Goal: Task Accomplishment & Management: Use online tool/utility

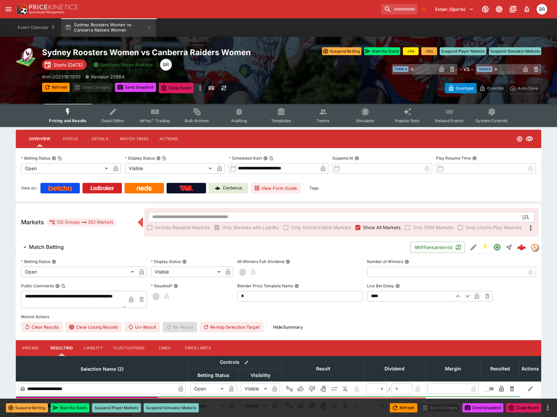
click at [294, 116] on button "Templates" at bounding box center [281, 115] width 42 height 23
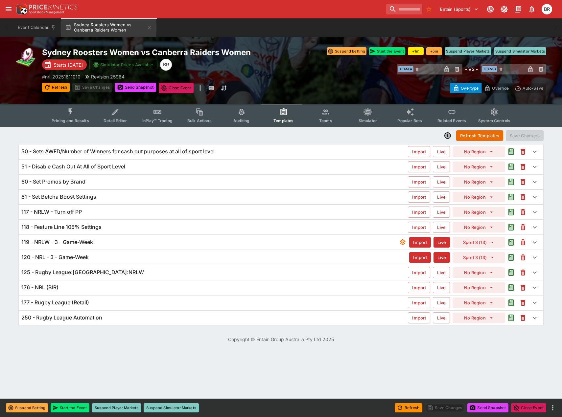
click at [53, 134] on div "Refresh Templates Save Changes" at bounding box center [280, 136] width 525 height 12
click at [160, 231] on div "118 - Feature Line 105% Settings" at bounding box center [214, 227] width 386 height 7
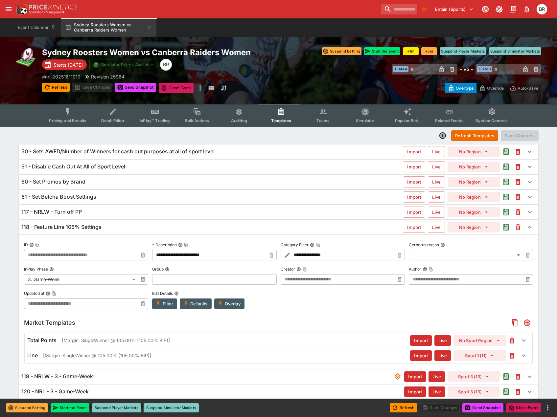
type input "**********"
click at [160, 231] on div "118 - Feature Line 105% Settings" at bounding box center [211, 227] width 381 height 7
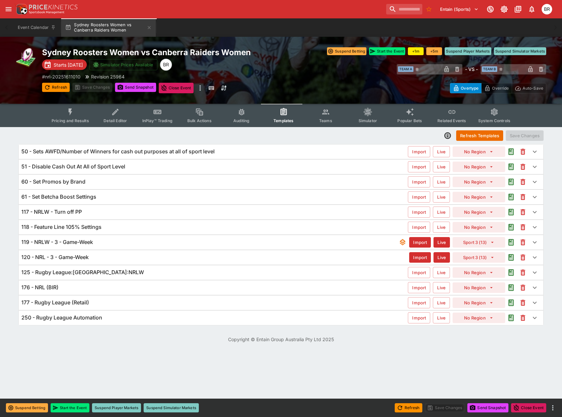
click at [150, 208] on div "117 - NRLW - Turn off PP Import Live No Region" at bounding box center [281, 212] width 524 height 14
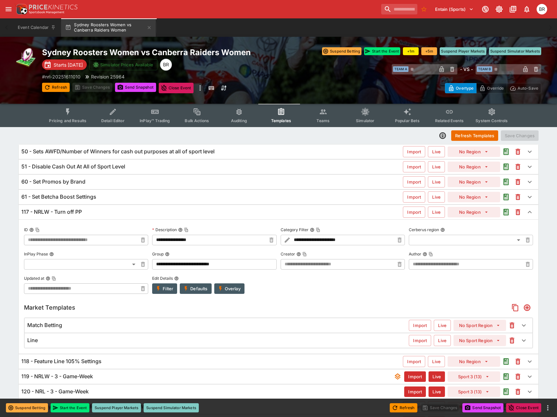
click at [168, 204] on div "61 - Set Betcha Boost Settings Import Live No Region" at bounding box center [278, 197] width 519 height 14
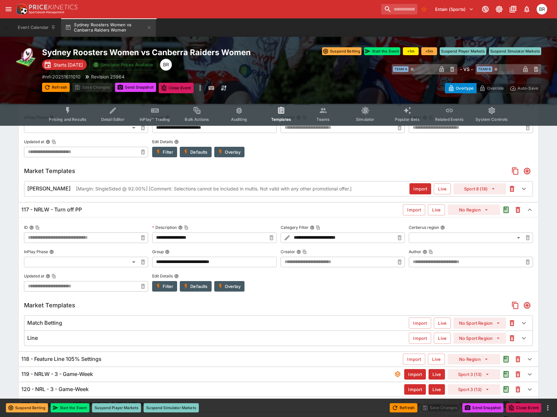
scroll to position [191, 0]
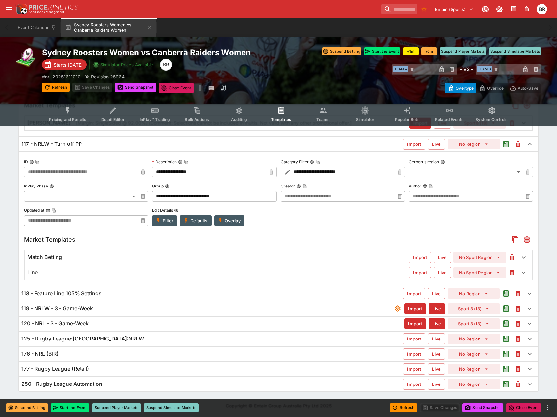
click at [146, 365] on div "177 - Rugby League (Retail) Import Live No Region" at bounding box center [278, 369] width 519 height 14
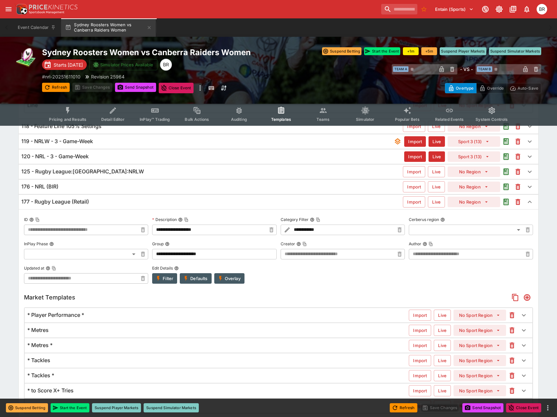
scroll to position [286, 0]
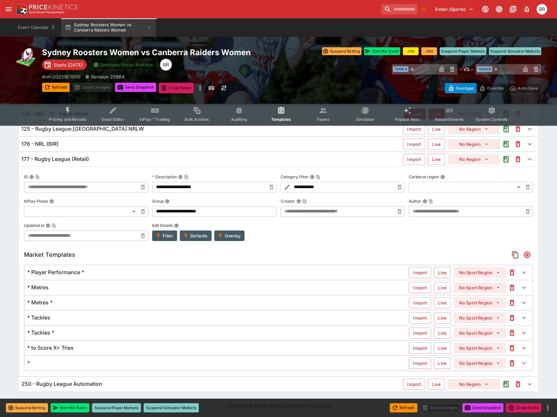
click at [150, 348] on div "* to Score X+ Tries" at bounding box center [217, 348] width 381 height 7
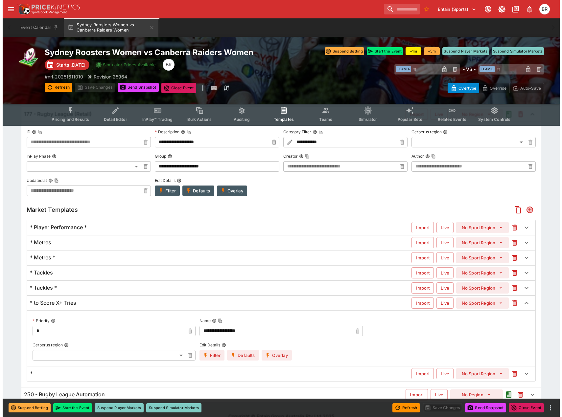
scroll to position [341, 0]
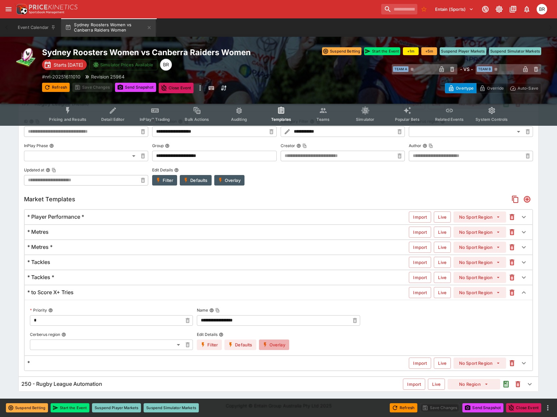
click at [275, 344] on button "Overlay" at bounding box center [274, 345] width 30 height 11
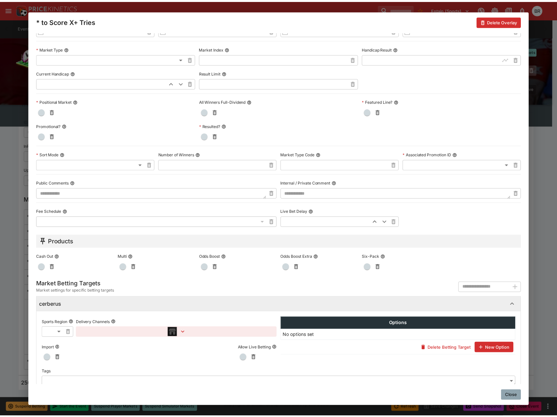
scroll to position [179, 0]
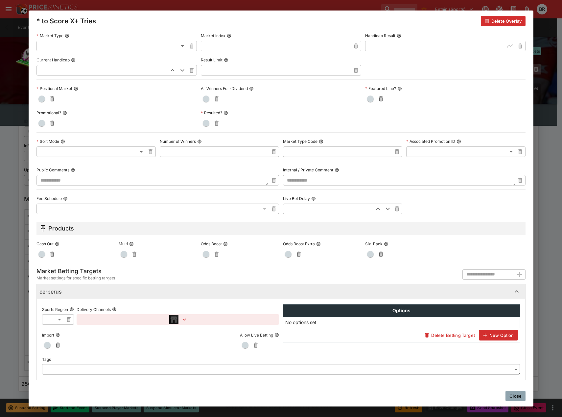
click at [178, 322] on button "button" at bounding box center [178, 319] width 202 height 11
click at [507, 395] on div at bounding box center [281, 208] width 562 height 417
click at [510, 395] on button "Close" at bounding box center [515, 396] width 20 height 11
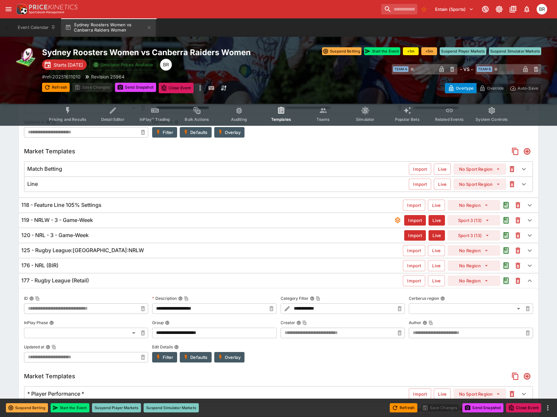
scroll to position [111, 0]
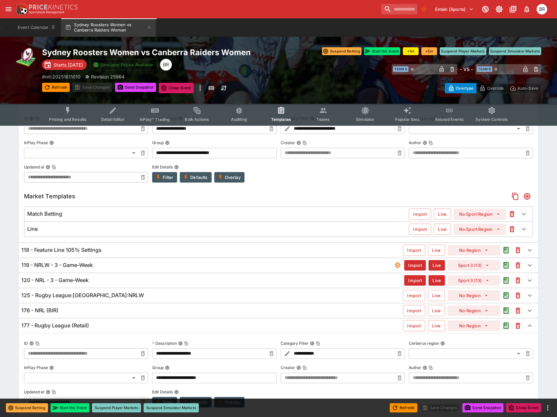
click at [164, 322] on div "177 - Rugby League (Retail) Import Live No Region" at bounding box center [278, 326] width 519 height 14
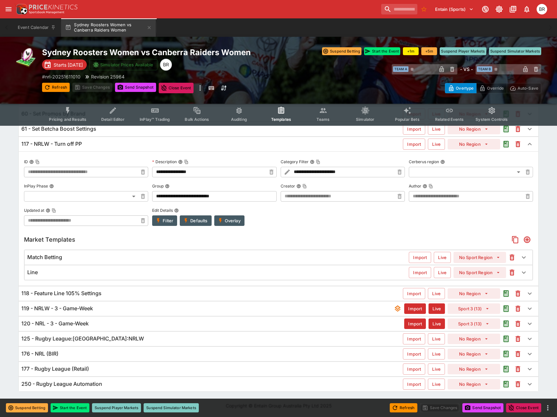
scroll to position [68, 0]
click at [165, 336] on div "125 - Rugby League:[GEOGRAPHIC_DATA]:NRLW" at bounding box center [211, 338] width 381 height 7
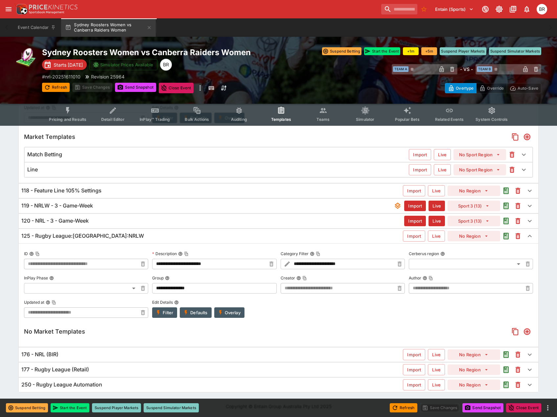
scroll to position [173, 0]
click at [127, 223] on div "120 - NRL - 3 - Game-Week" at bounding box center [212, 220] width 383 height 7
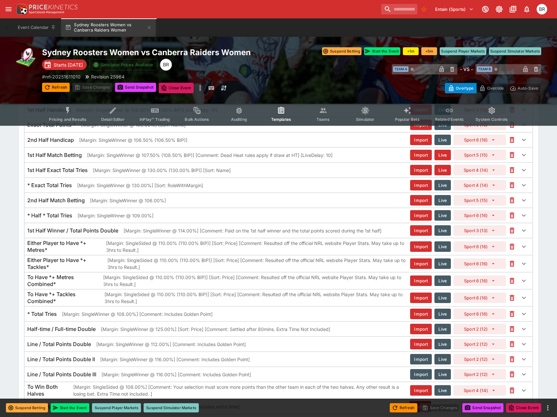
scroll to position [2046, 0]
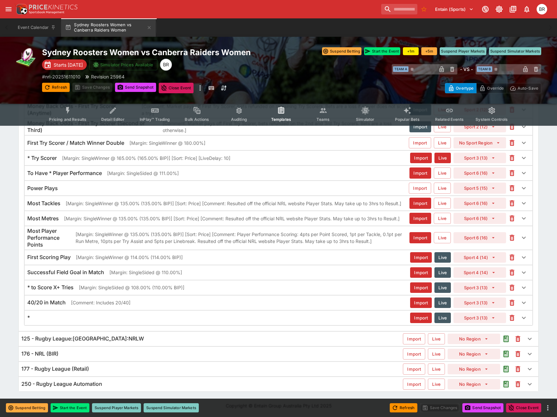
click at [167, 294] on div "* to Score X+ Tries [Margin: SingleSided @ 108.00% (110.00% BIP)] Import Live S…" at bounding box center [279, 288] width 508 height 14
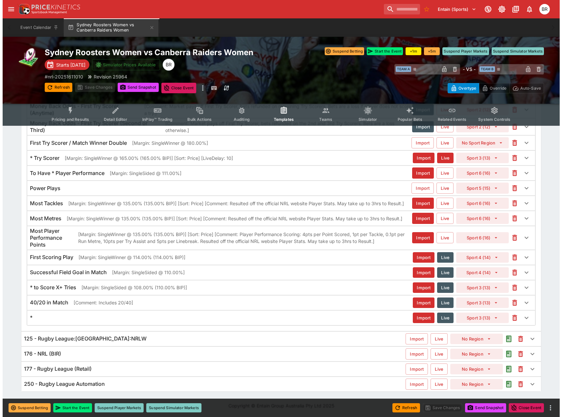
scroll to position [2054, 0]
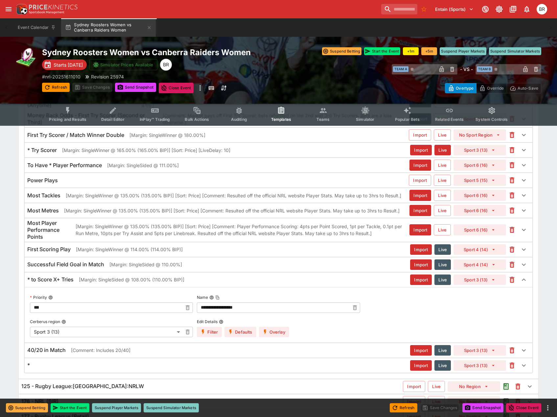
click at [284, 334] on button "Overlay" at bounding box center [274, 332] width 30 height 11
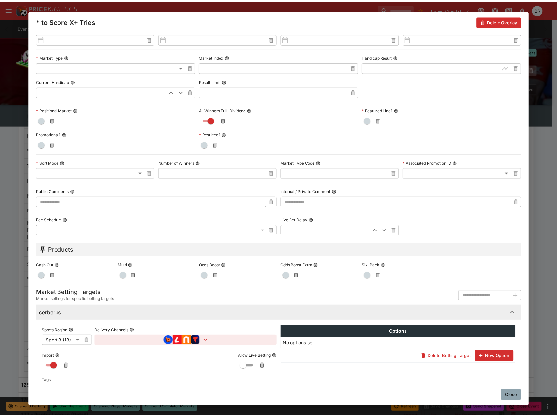
scroll to position [179, 0]
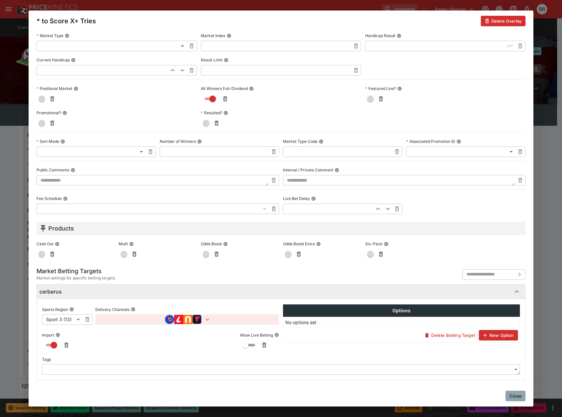
click at [207, 321] on icon "button" at bounding box center [207, 319] width 7 height 7
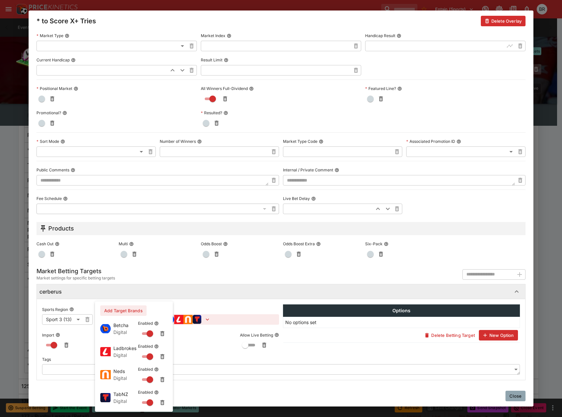
click at [516, 399] on div at bounding box center [281, 208] width 562 height 417
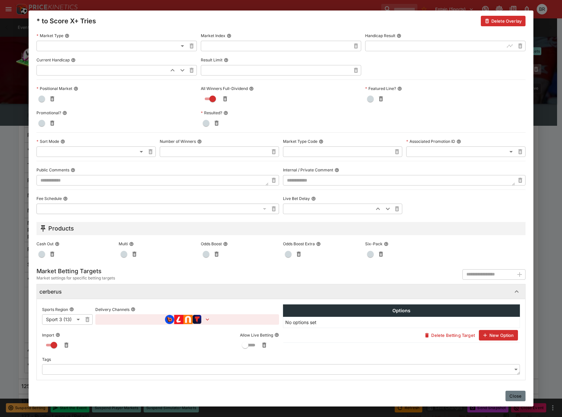
click at [517, 397] on button "Close" at bounding box center [515, 396] width 20 height 11
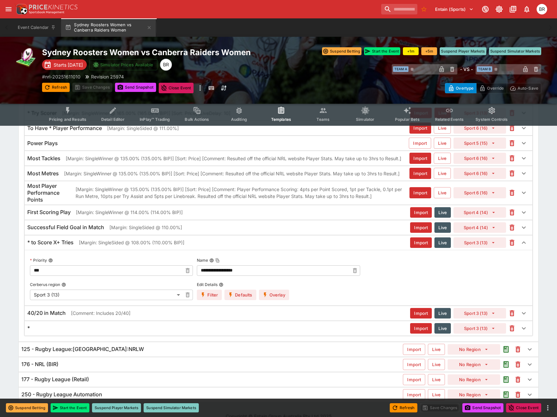
scroll to position [2102, 0]
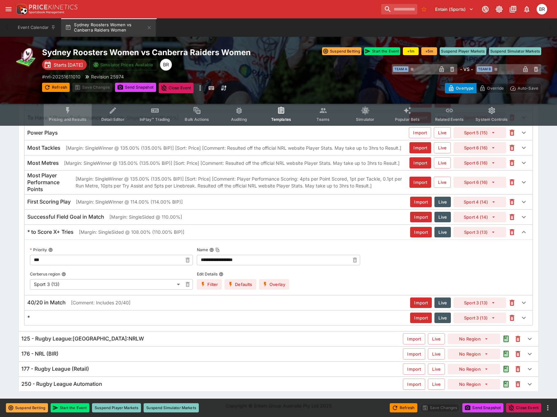
click at [69, 114] on icon "Event type filters" at bounding box center [68, 110] width 9 height 9
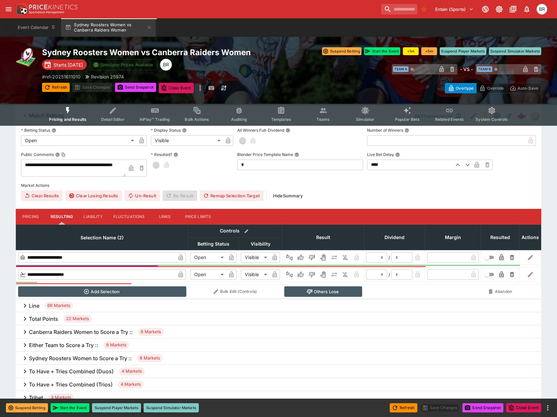
scroll to position [33, 0]
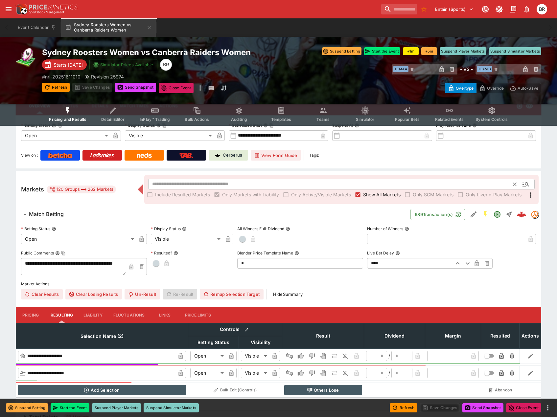
click at [316, 179] on input "text" at bounding box center [330, 184] width 365 height 11
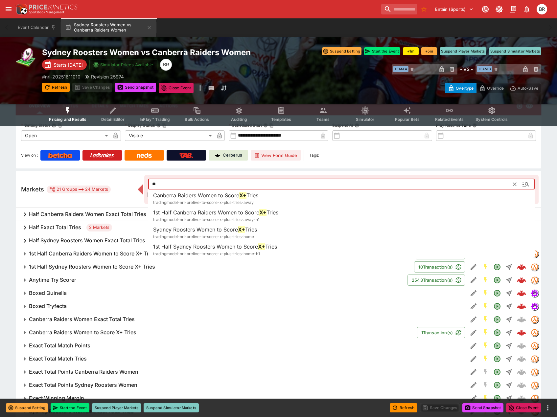
type input "**"
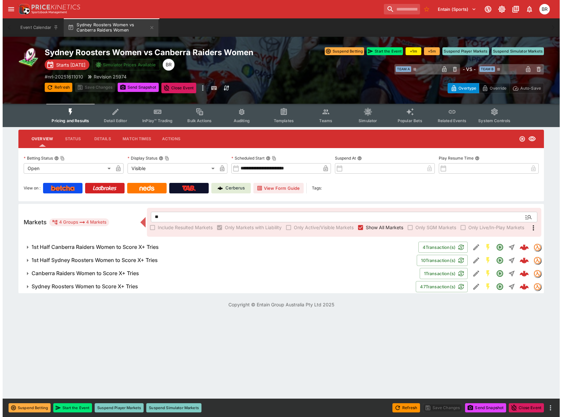
scroll to position [0, 0]
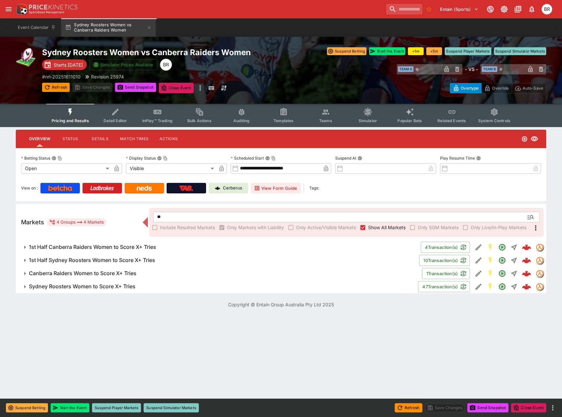
click at [147, 269] on button "Canberra Raiders Women to Score X+ Tries" at bounding box center [219, 273] width 406 height 13
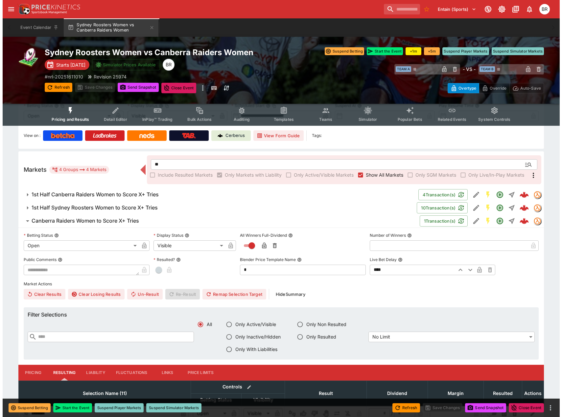
scroll to position [66, 0]
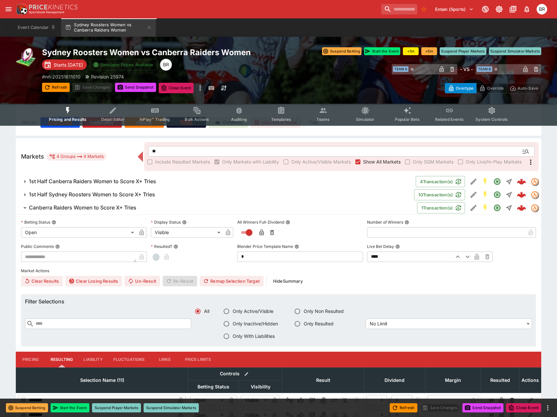
click at [471, 210] on icon "Edit Detail" at bounding box center [473, 208] width 6 height 6
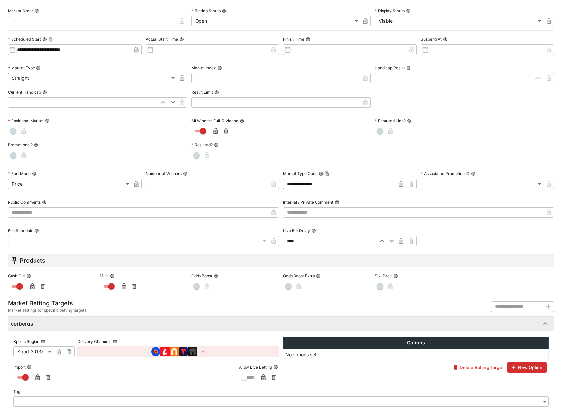
scroll to position [134, 0]
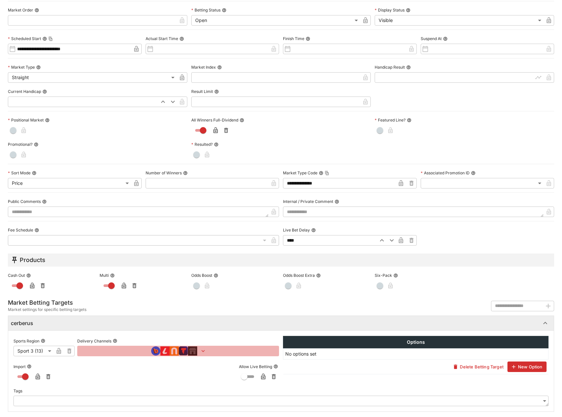
click at [200, 350] on icon "button" at bounding box center [203, 351] width 7 height 7
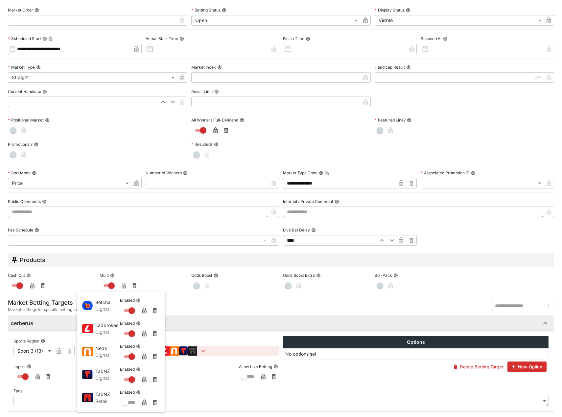
click at [271, 325] on div at bounding box center [281, 208] width 562 height 417
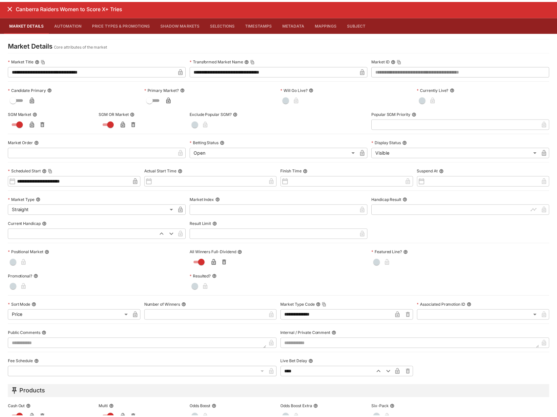
scroll to position [0, 0]
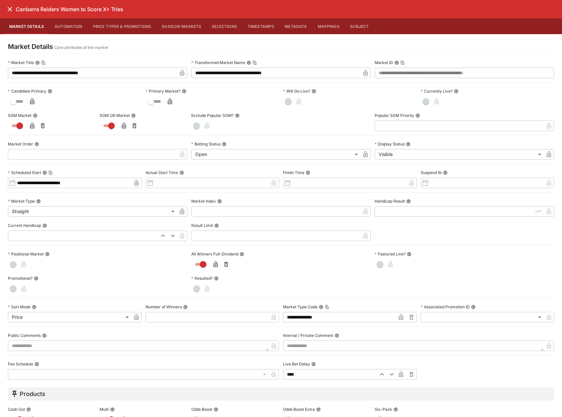
click at [12, 12] on icon "close" at bounding box center [10, 9] width 8 height 8
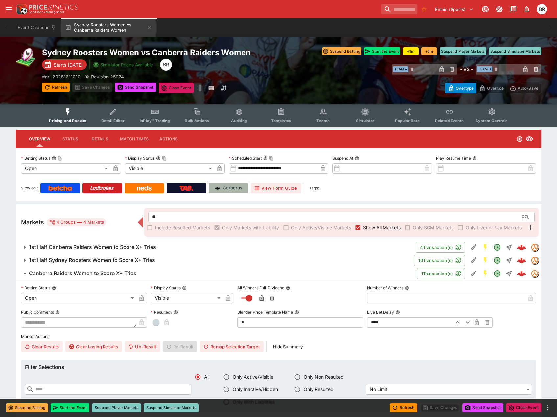
click at [244, 188] on link "Cerberus" at bounding box center [228, 188] width 39 height 11
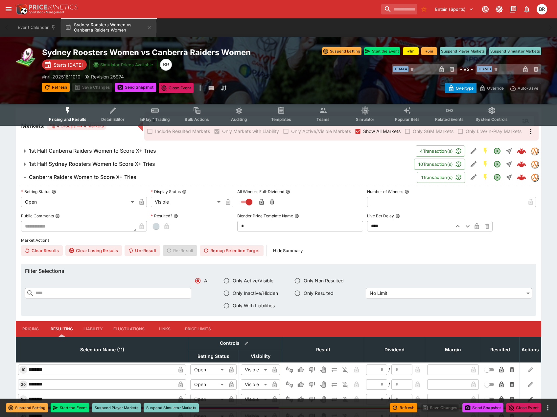
scroll to position [99, 0]
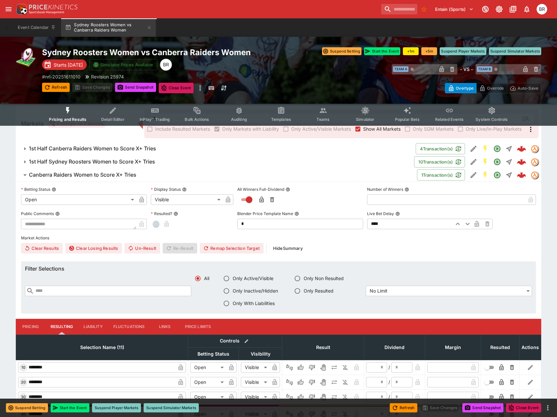
click at [182, 173] on span "Canberra Raiders Women to Score X+ Tries" at bounding box center [220, 174] width 383 height 7
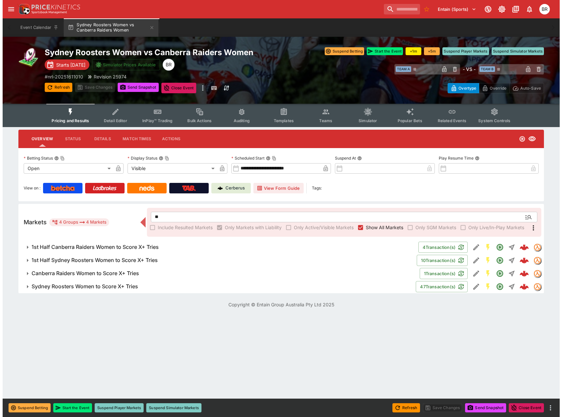
scroll to position [0, 0]
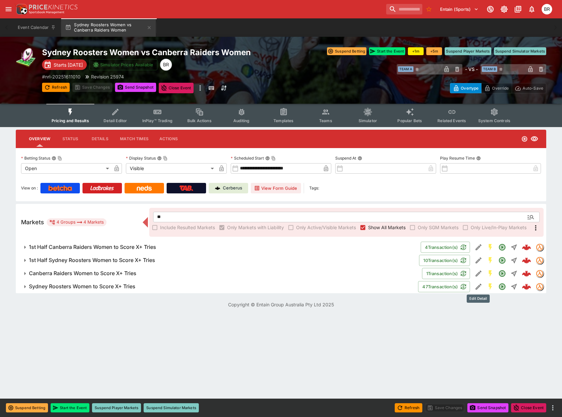
click at [479, 289] on icon "Edit Detail" at bounding box center [478, 287] width 8 height 8
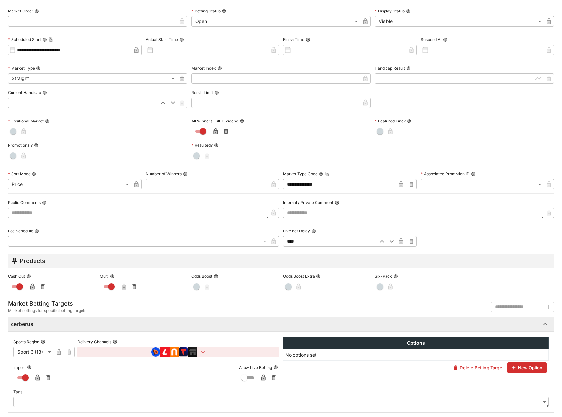
scroll to position [134, 0]
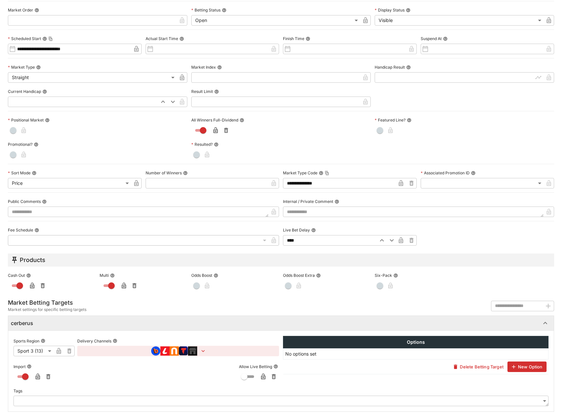
click at [197, 354] on button "button" at bounding box center [178, 351] width 202 height 11
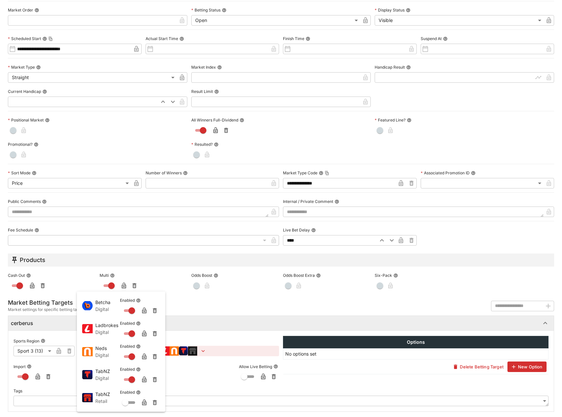
click at [123, 115] on div at bounding box center [281, 208] width 562 height 417
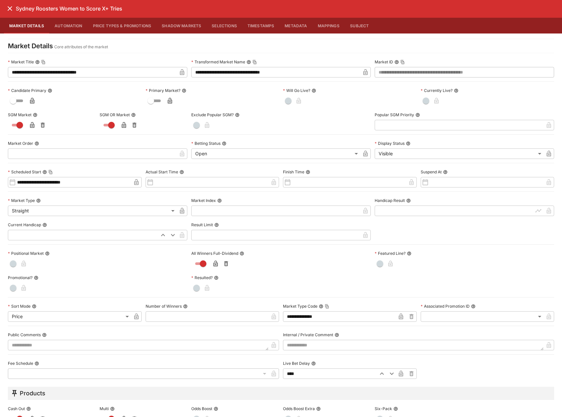
scroll to position [0, 0]
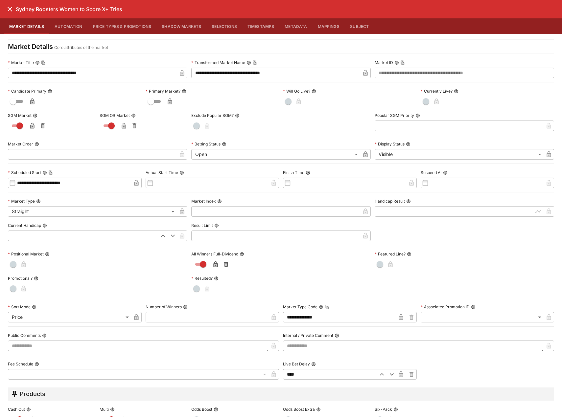
click at [10, 14] on button "close" at bounding box center [10, 9] width 12 height 12
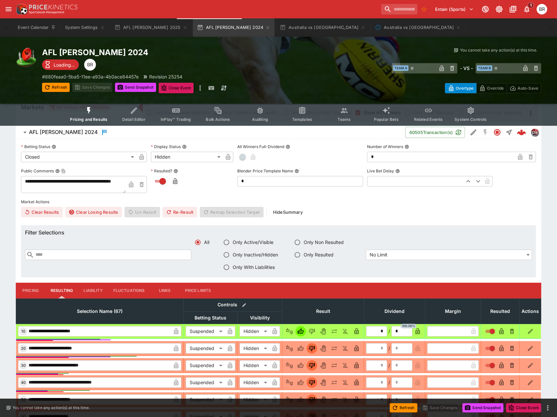
scroll to position [3, 0]
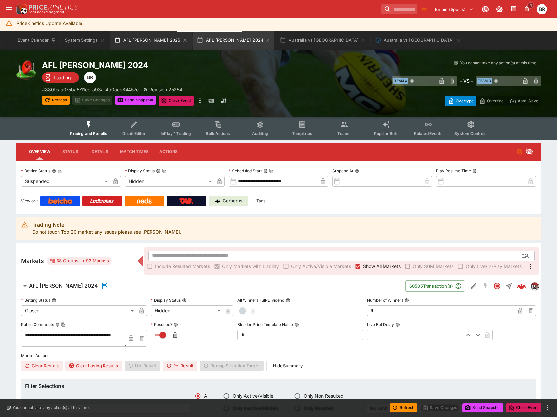
click at [142, 39] on button "AFL Brownlow 2025" at bounding box center [150, 40] width 81 height 18
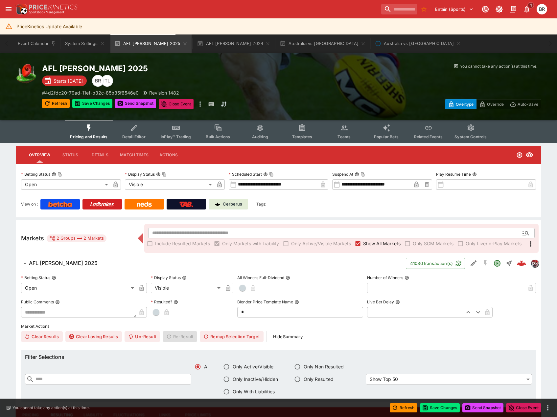
click at [457, 129] on button "System Controls" at bounding box center [470, 131] width 43 height 23
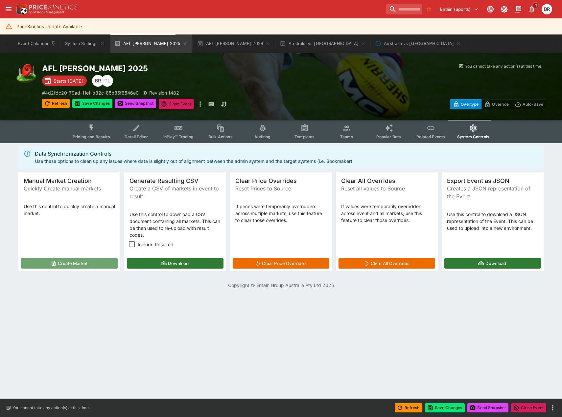
click at [104, 262] on button "Create Market" at bounding box center [69, 263] width 97 height 11
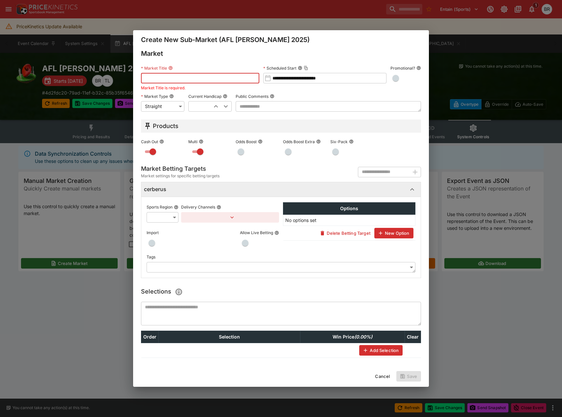
click at [186, 77] on input "text" at bounding box center [200, 78] width 118 height 11
type input "*****"
click at [172, 212] on div "Sports Region ​ ​" at bounding box center [163, 212] width 32 height 20
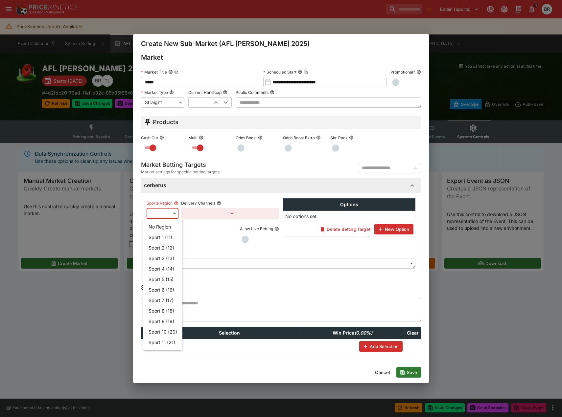
click at [167, 216] on body "Entain (Sports) 1 BR PriceKinetics Update Available Event Calendar System Setti…" at bounding box center [281, 148] width 562 height 297
click at [162, 287] on li "Sport 6 (16)" at bounding box center [162, 289] width 39 height 11
type input "**"
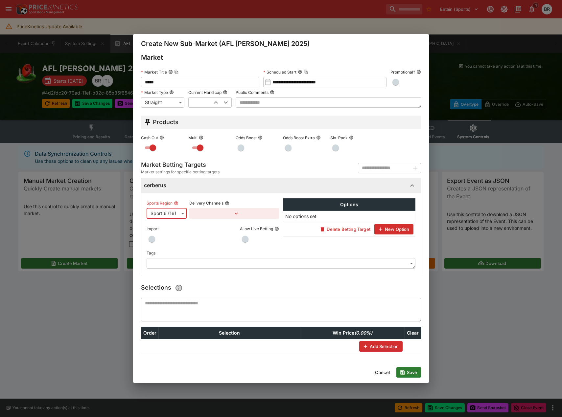
click at [359, 348] on button "Add Selection" at bounding box center [380, 346] width 43 height 11
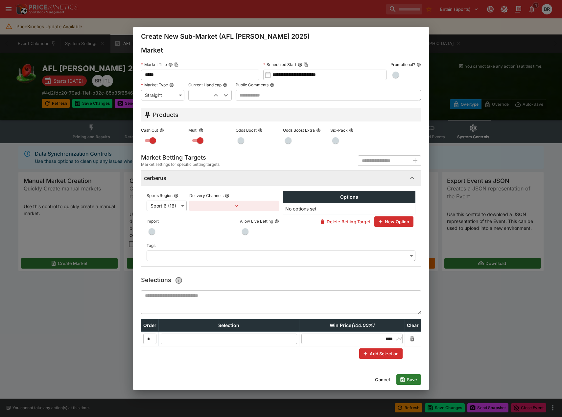
click at [184, 338] on input "text" at bounding box center [229, 339] width 136 height 11
type input "**********"
click at [407, 382] on button "Save" at bounding box center [408, 379] width 25 height 11
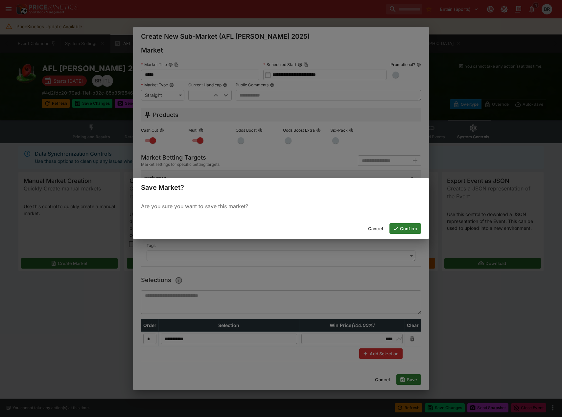
click at [403, 226] on button "Confirm" at bounding box center [405, 228] width 32 height 11
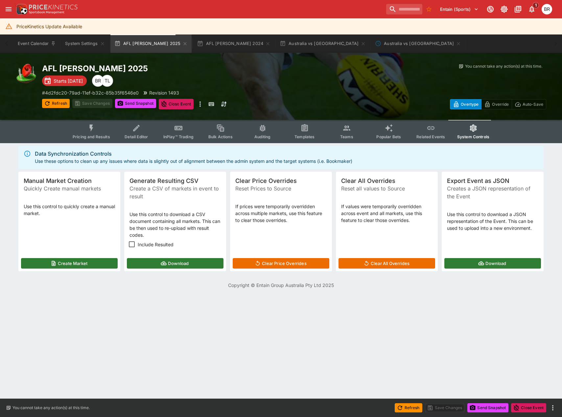
click at [93, 125] on icon "Event type filters" at bounding box center [92, 127] width 4 height 7
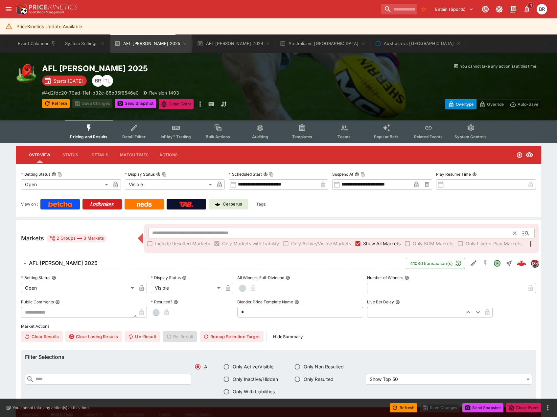
click at [247, 235] on input "text" at bounding box center [330, 233] width 365 height 11
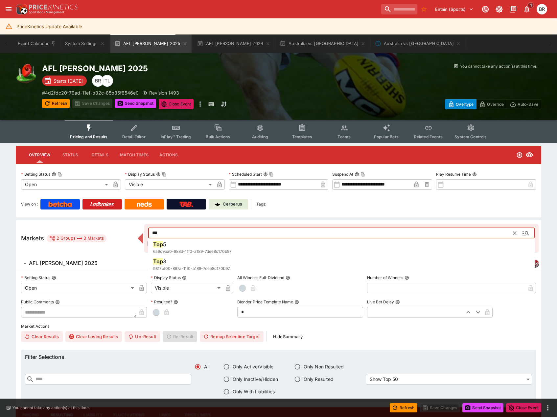
type input "***"
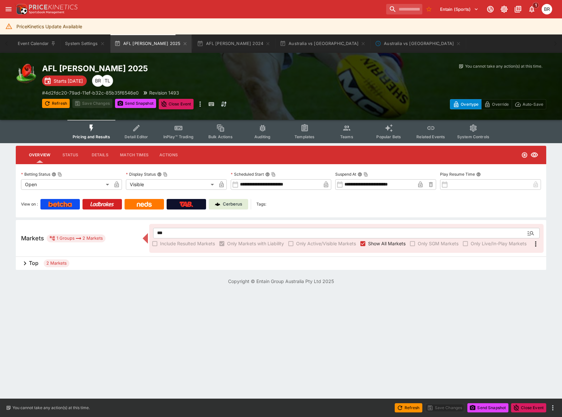
click at [105, 259] on div "Top 2 Markets" at bounding box center [281, 263] width 530 height 13
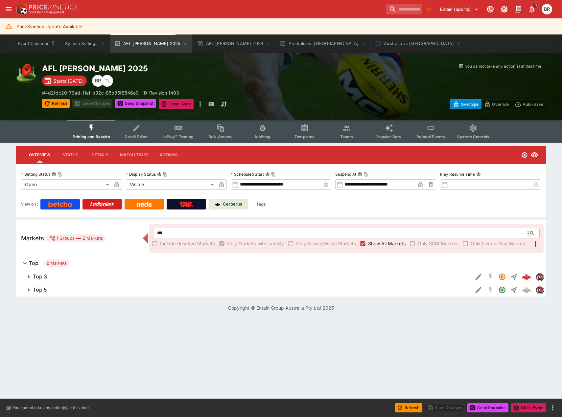
click at [475, 291] on icon "Edit Detail" at bounding box center [478, 290] width 8 height 8
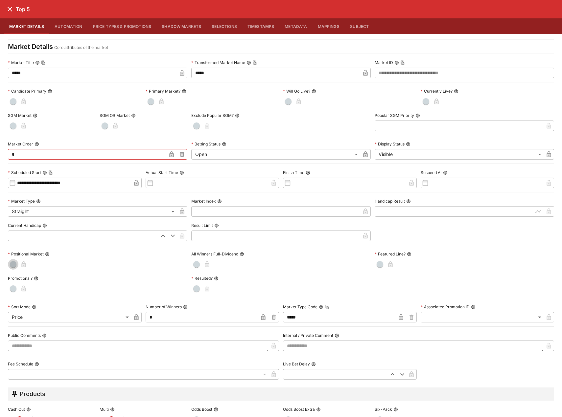
click at [12, 264] on span "button" at bounding box center [13, 264] width 7 height 7
click at [13, 13] on button "close" at bounding box center [10, 9] width 12 height 12
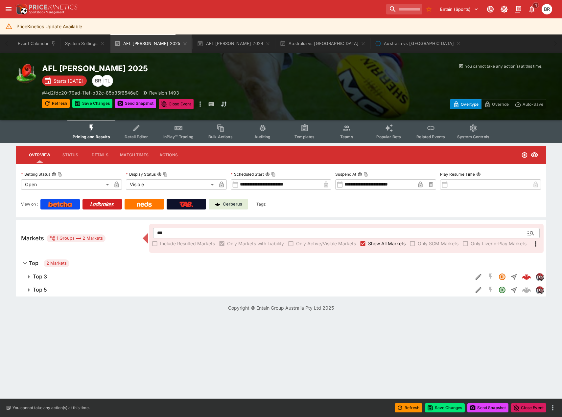
click at [141, 287] on span "Top 5" at bounding box center [250, 289] width 434 height 7
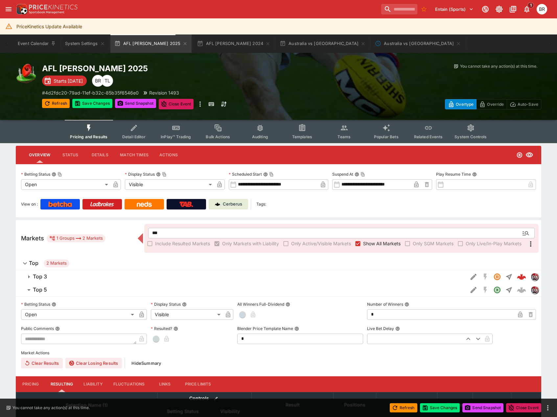
click at [94, 278] on span "Top 3" at bounding box center [247, 276] width 429 height 7
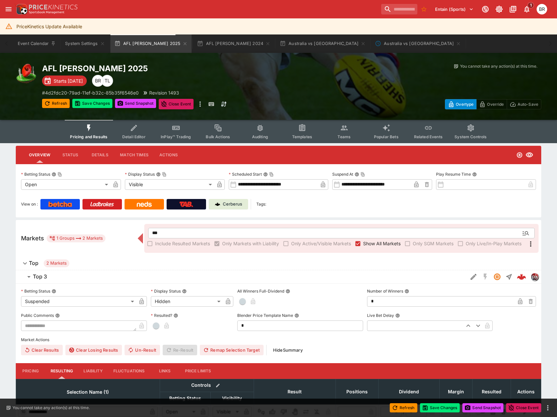
click at [94, 278] on span "Top 3" at bounding box center [247, 276] width 429 height 7
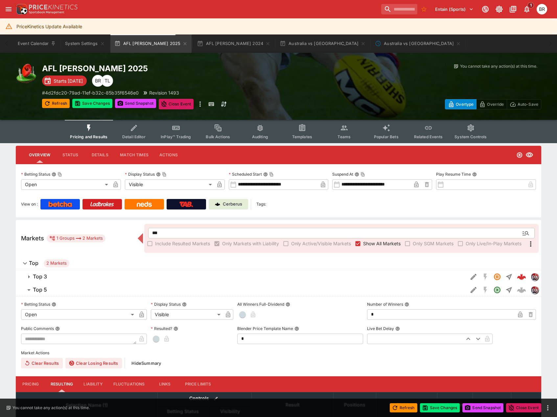
click at [77, 311] on body "Entain (Sports) 1 BR PriceKinetics Update Available Event Calendar System Setti…" at bounding box center [278, 235] width 557 height 470
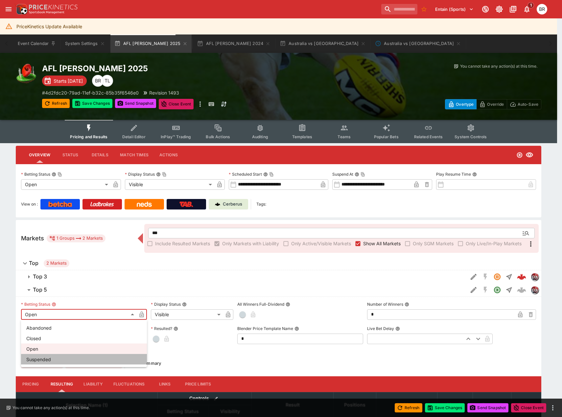
click at [60, 357] on li "Suspended" at bounding box center [84, 359] width 126 height 11
type input "**********"
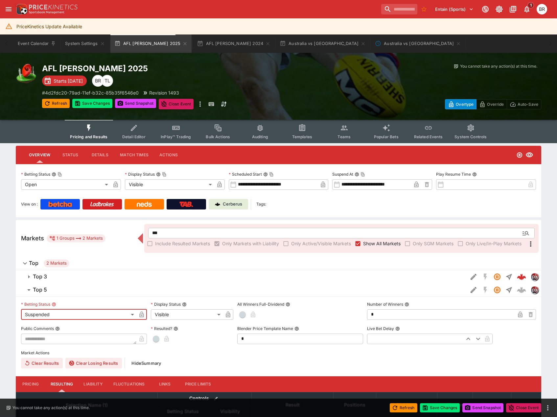
click at [163, 318] on body "Entain (Sports) 1 BR PriceKinetics Update Available Event Calendar System Setti…" at bounding box center [278, 235] width 557 height 470
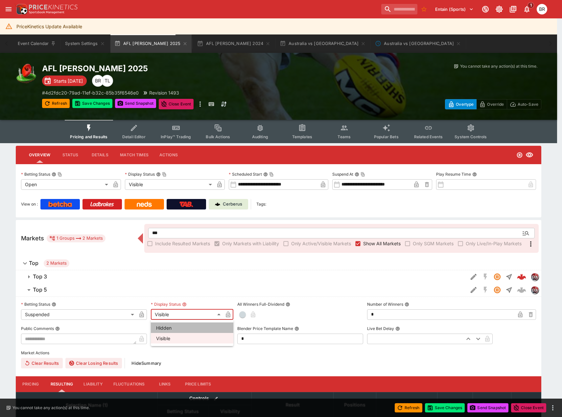
click at [164, 326] on li "Hidden" at bounding box center [192, 328] width 82 height 11
type input "******"
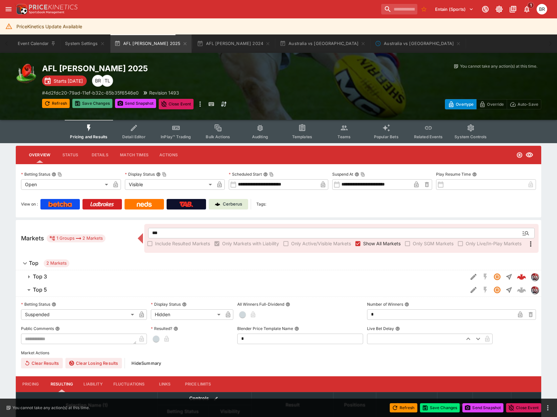
click at [88, 103] on button "Save Changes" at bounding box center [92, 103] width 40 height 9
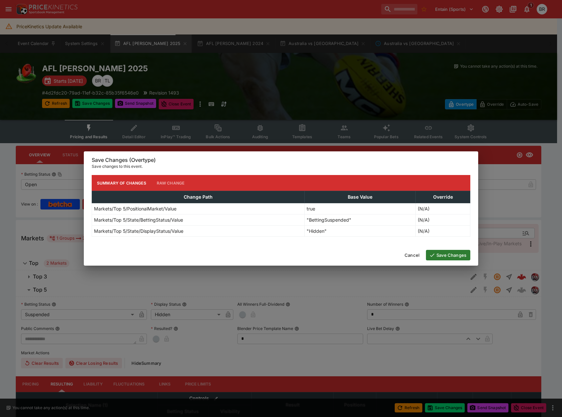
click at [448, 254] on button "Save Changes" at bounding box center [448, 255] width 44 height 11
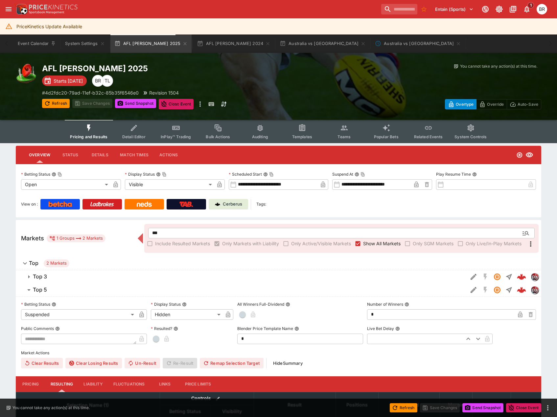
click at [467, 139] on span "System Controls" at bounding box center [470, 136] width 32 height 5
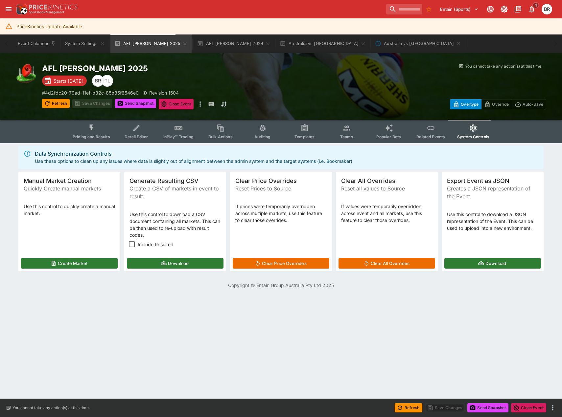
click at [82, 264] on button "Create Market" at bounding box center [69, 263] width 97 height 11
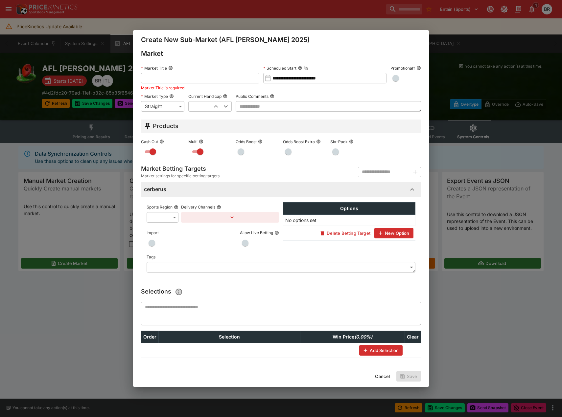
click at [208, 82] on input "text" at bounding box center [200, 78] width 118 height 11
type input "******"
click at [153, 218] on body "Entain (Sports) 1 BR PriceKinetics Update Available Event Calendar System Setti…" at bounding box center [281, 148] width 562 height 297
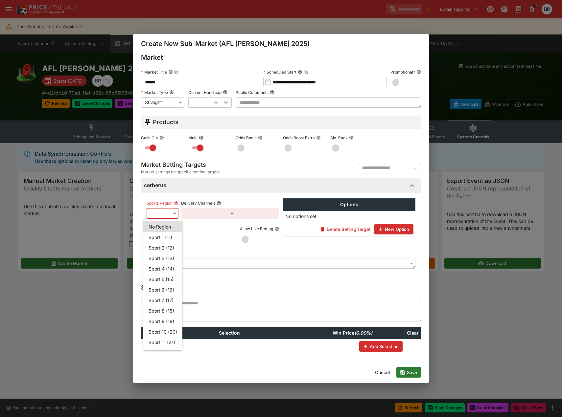
click at [163, 289] on li "Sport 6 (16)" at bounding box center [162, 289] width 39 height 11
type input "**"
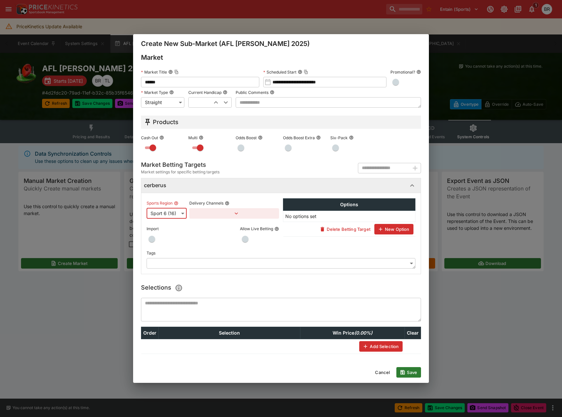
click at [385, 350] on button "Add Selection" at bounding box center [380, 346] width 43 height 11
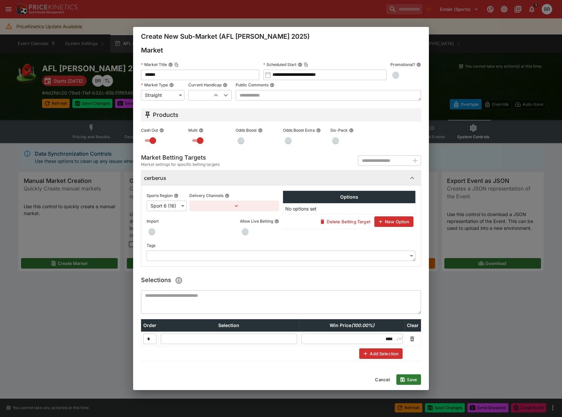
click at [275, 342] on input "text" at bounding box center [229, 339] width 136 height 11
type input "**********"
click at [410, 380] on button "Save" at bounding box center [408, 379] width 25 height 11
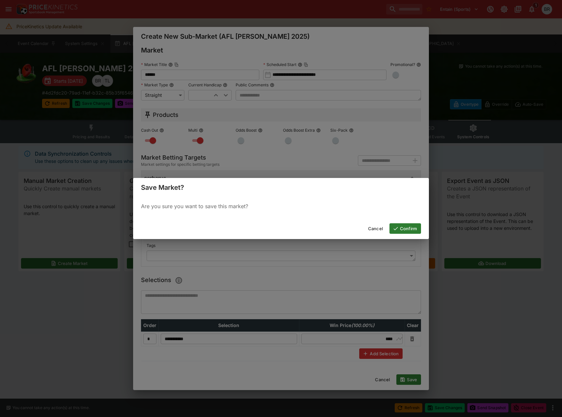
click at [414, 228] on button "Confirm" at bounding box center [405, 228] width 32 height 11
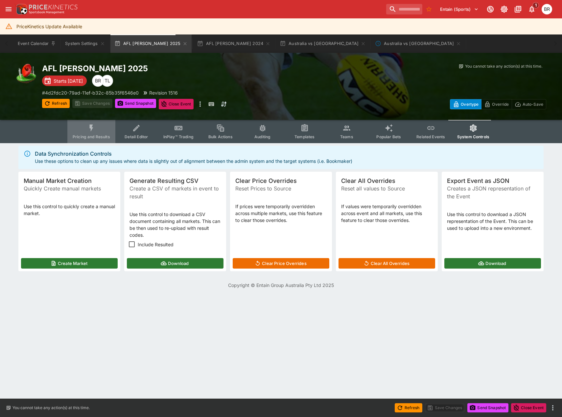
click at [88, 127] on button "Pricing and Results" at bounding box center [91, 131] width 48 height 23
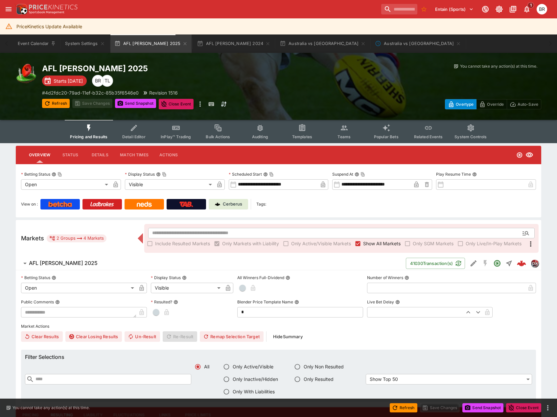
click at [95, 262] on span "AFL Brownlow 2025" at bounding box center [215, 263] width 372 height 7
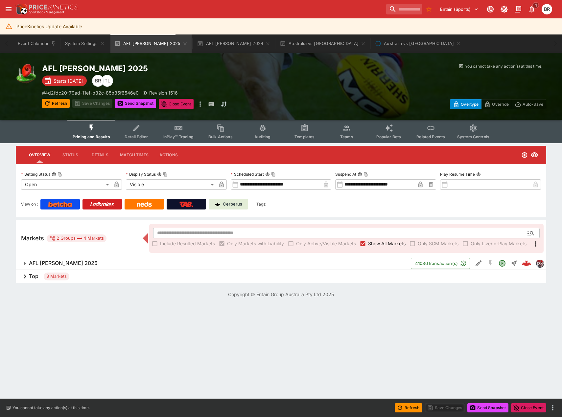
click at [37, 278] on h6 "Top" at bounding box center [34, 276] width 10 height 7
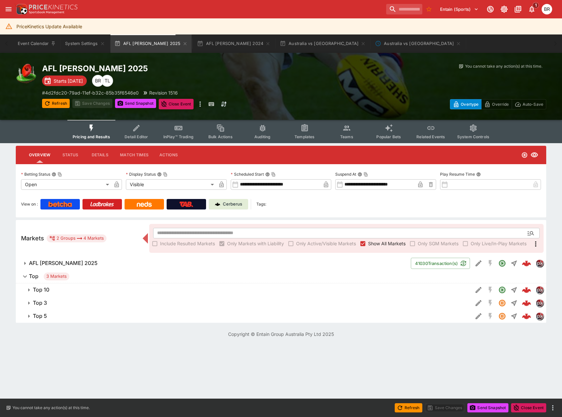
click at [62, 290] on span "Top 10" at bounding box center [250, 289] width 434 height 7
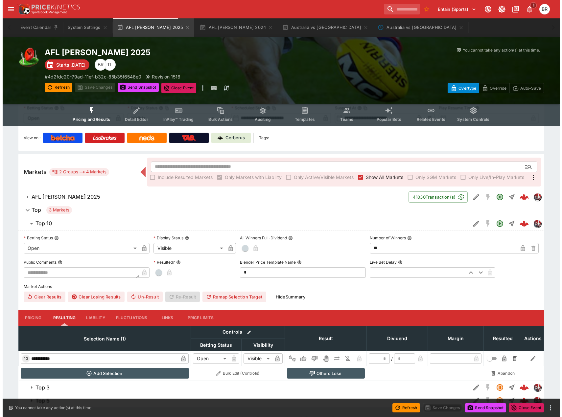
scroll to position [79, 0]
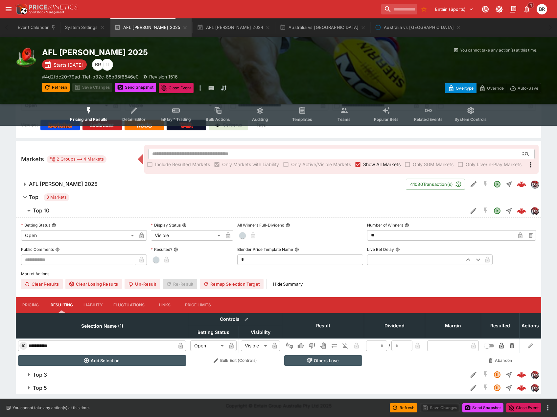
click at [76, 236] on body "Entain (Sports) 1 BR PriceKinetics Update Available Event Calendar System Setti…" at bounding box center [278, 169] width 557 height 496
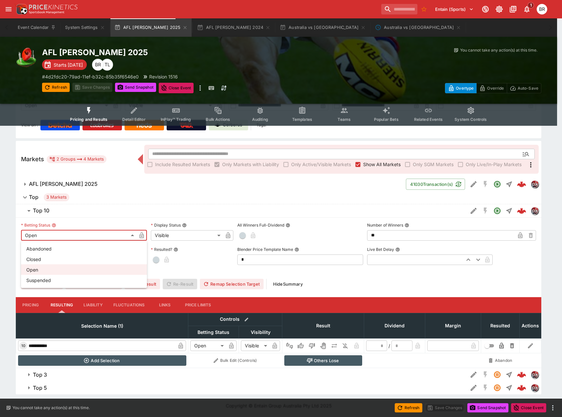
click at [48, 277] on li "Suspended" at bounding box center [84, 280] width 126 height 11
type input "**********"
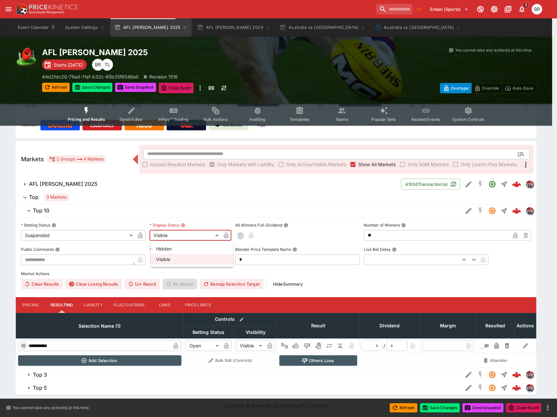
click at [168, 235] on body "Entain (Sports) 1 BR PriceKinetics Update Available Event Calendar System Setti…" at bounding box center [278, 169] width 557 height 496
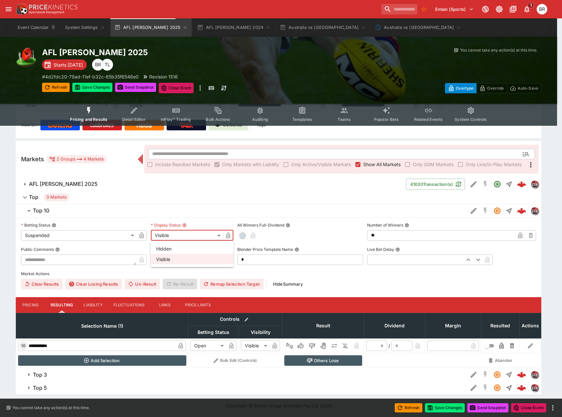
click at [172, 250] on li "Hidden" at bounding box center [192, 248] width 82 height 11
type input "******"
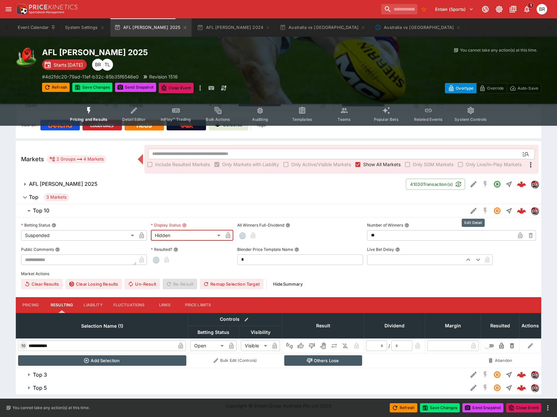
click at [470, 212] on icon "Edit Detail" at bounding box center [473, 211] width 8 height 8
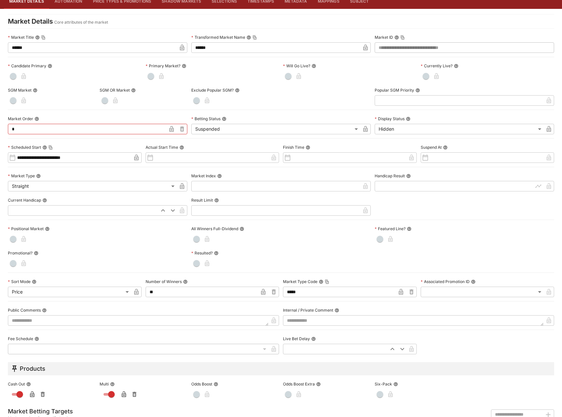
scroll to position [33, 0]
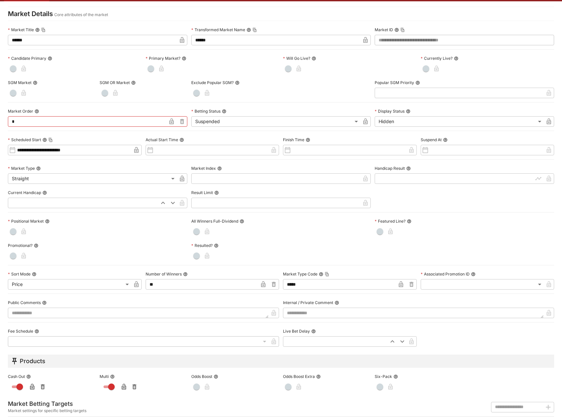
click at [12, 235] on button "button" at bounding box center [13, 231] width 11 height 11
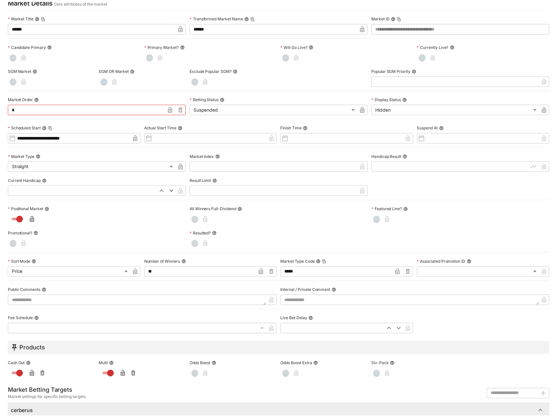
scroll to position [0, 0]
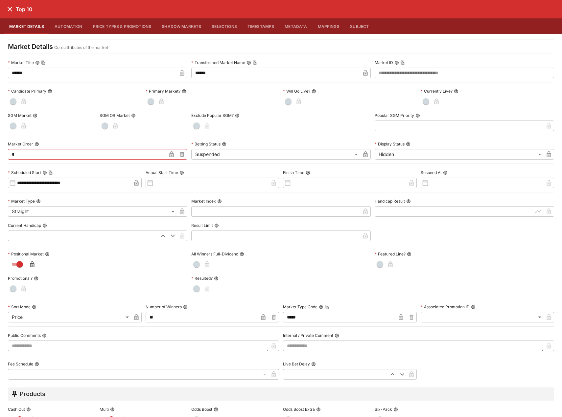
click at [10, 11] on icon "close" at bounding box center [10, 9] width 8 height 8
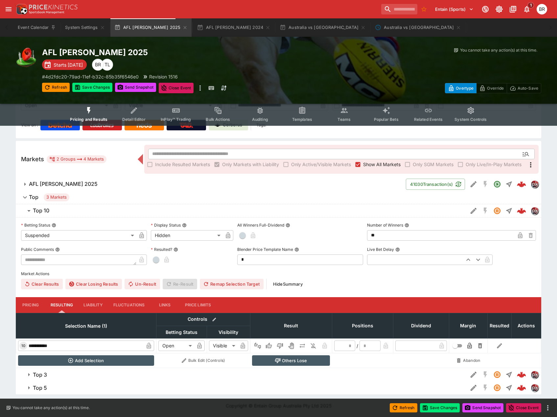
click at [90, 92] on div "Save Changes" at bounding box center [92, 88] width 40 height 11
click at [90, 89] on button "Save Changes" at bounding box center [92, 87] width 40 height 9
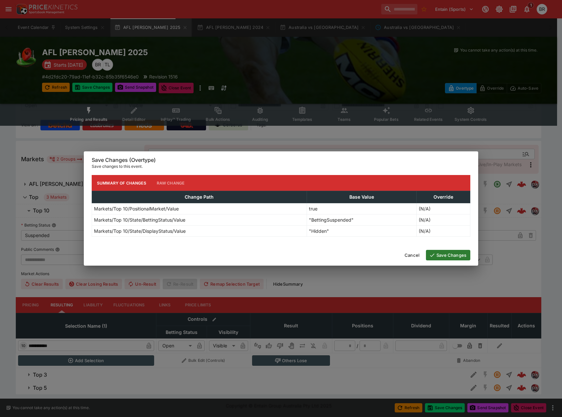
click at [466, 252] on button "Save Changes" at bounding box center [448, 255] width 44 height 11
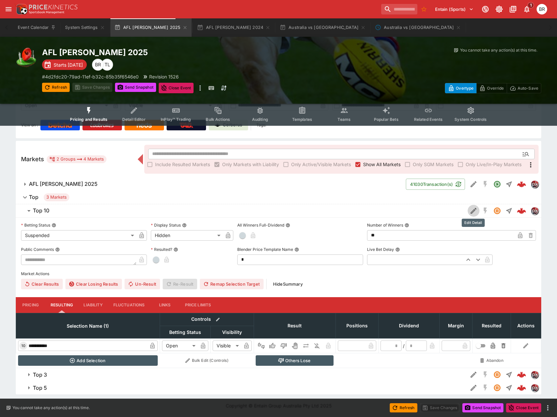
click at [470, 207] on icon "Edit Detail" at bounding box center [473, 211] width 8 height 8
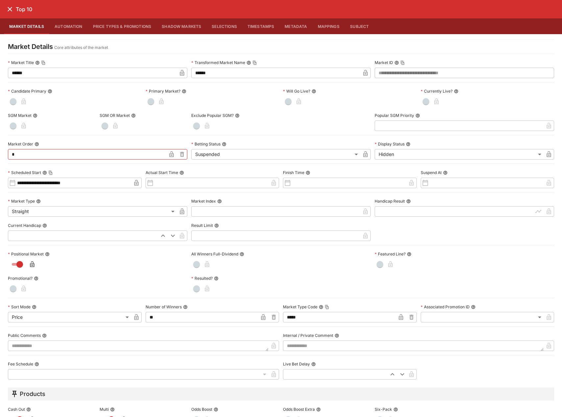
click at [6, 5] on icon "close" at bounding box center [10, 9] width 8 height 8
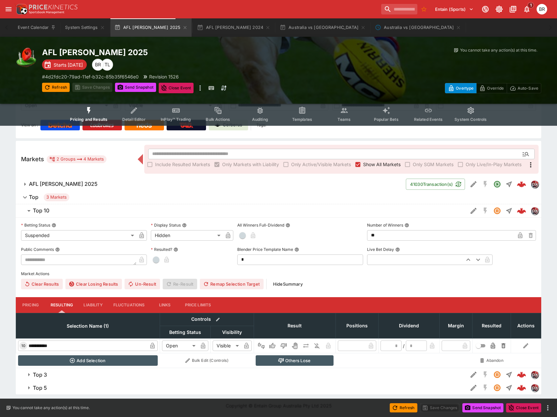
click at [464, 120] on span "System Controls" at bounding box center [470, 119] width 32 height 5
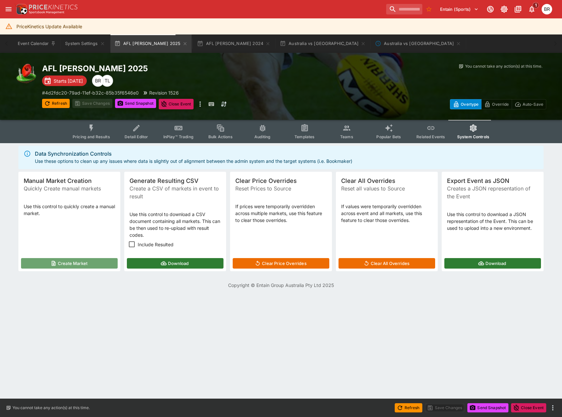
click at [80, 260] on button "Create Market" at bounding box center [69, 263] width 97 height 11
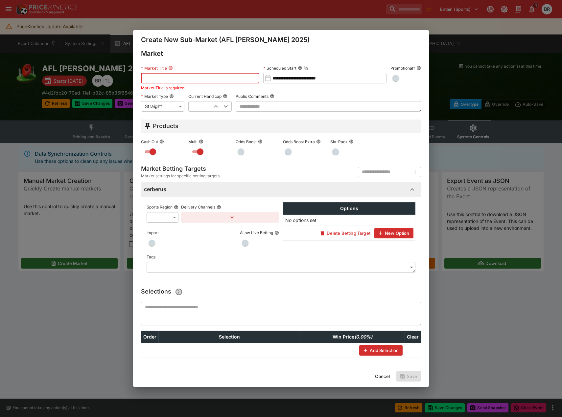
click at [157, 76] on input "text" at bounding box center [200, 78] width 118 height 11
type input "******"
click at [155, 223] on div "Import Allow Live Betting" at bounding box center [213, 236] width 132 height 26
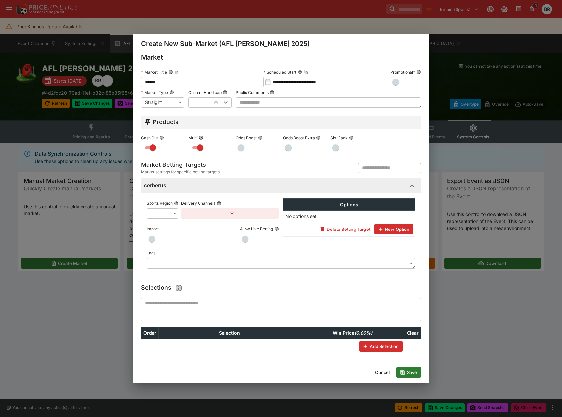
click at [159, 219] on div "Import Allow Live Betting" at bounding box center [213, 232] width 132 height 26
click at [162, 216] on body "Entain (Sports) 1 BR PriceKinetics Update Available Event Calendar System Setti…" at bounding box center [281, 148] width 562 height 297
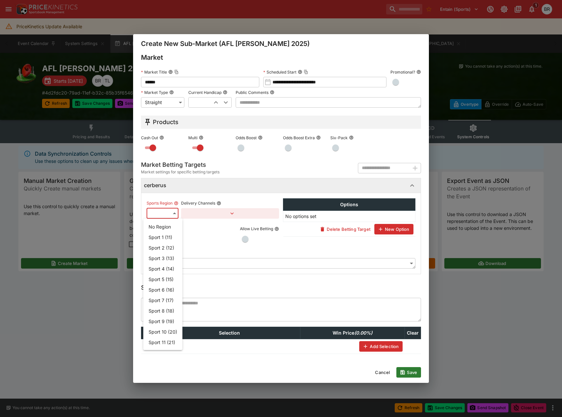
click at [168, 293] on li "Sport 6 (16)" at bounding box center [162, 289] width 39 height 11
type input "**"
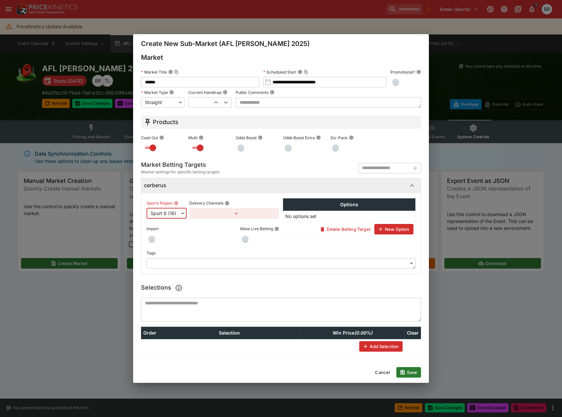
click at [384, 349] on button "Add Selection" at bounding box center [380, 346] width 43 height 11
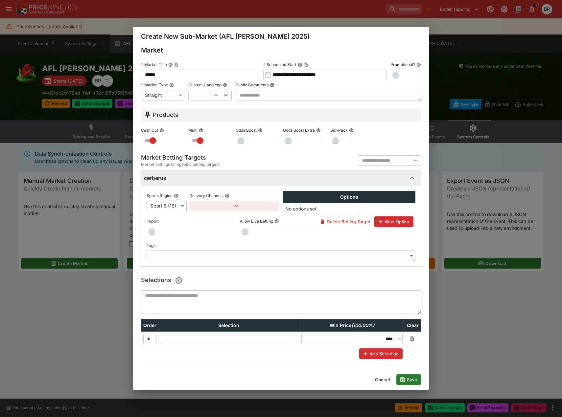
click at [283, 340] on input "text" at bounding box center [229, 339] width 136 height 11
type input "**********"
click at [418, 376] on button "Save" at bounding box center [408, 379] width 25 height 11
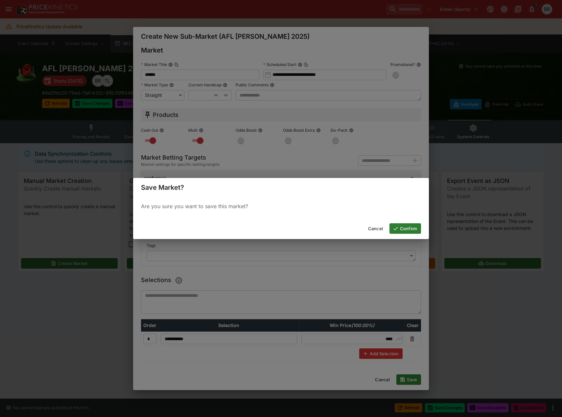
click at [397, 223] on div "Cancel Confirm" at bounding box center [281, 228] width 296 height 21
click at [399, 227] on button "Confirm" at bounding box center [405, 228] width 32 height 11
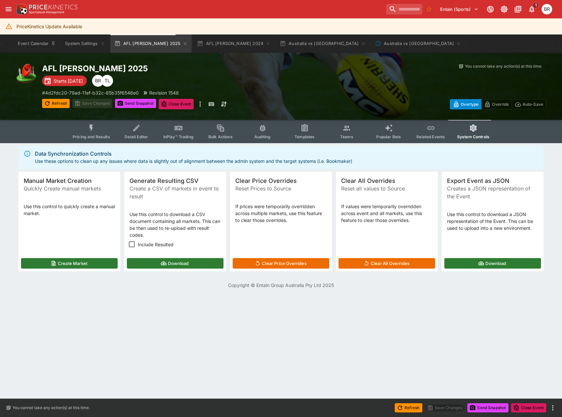
click at [103, 128] on button "Pricing and Results" at bounding box center [91, 131] width 48 height 23
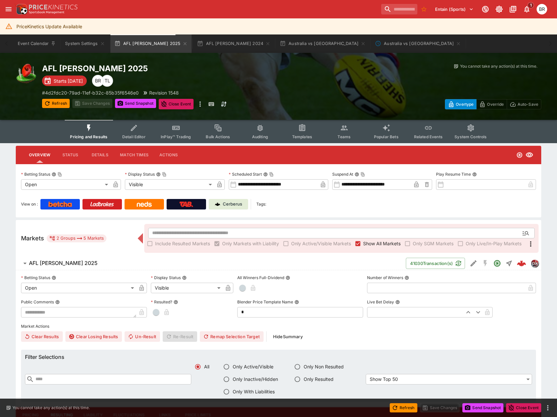
click at [69, 260] on h6 "AFL Brownlow 2025" at bounding box center [63, 263] width 69 height 7
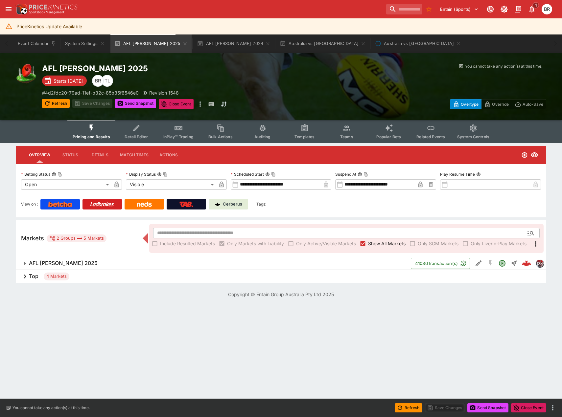
click at [26, 274] on icon at bounding box center [25, 277] width 8 height 8
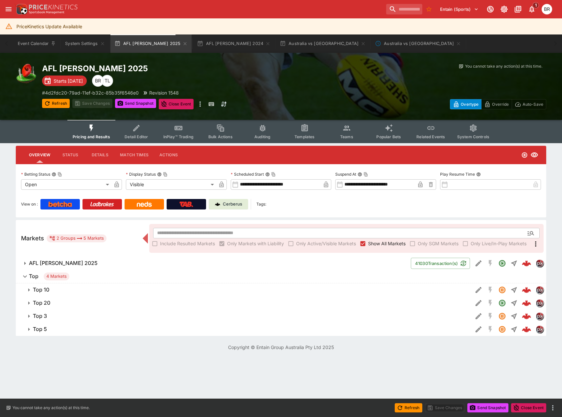
click at [57, 303] on span "Top 20" at bounding box center [250, 303] width 434 height 7
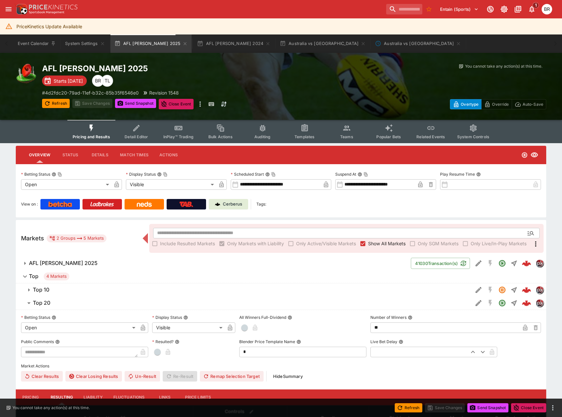
click at [67, 324] on body "Entain (Sports) 1 BR PriceKinetics Update Available Event Calendar System Setti…" at bounding box center [281, 254] width 562 height 509
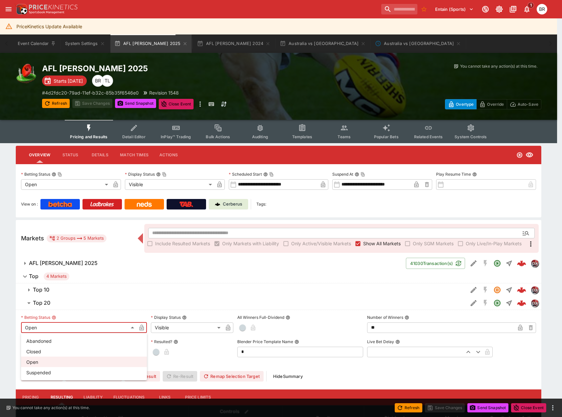
click at [60, 368] on li "Suspended" at bounding box center [84, 372] width 126 height 11
type input "**********"
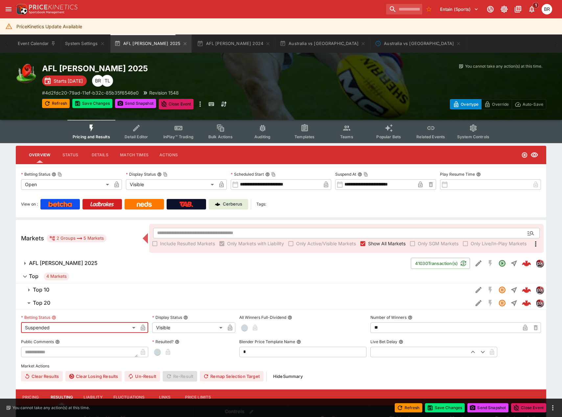
click at [176, 331] on body "Entain (Sports) 1 BR PriceKinetics Update Available Event Calendar System Setti…" at bounding box center [281, 254] width 562 height 509
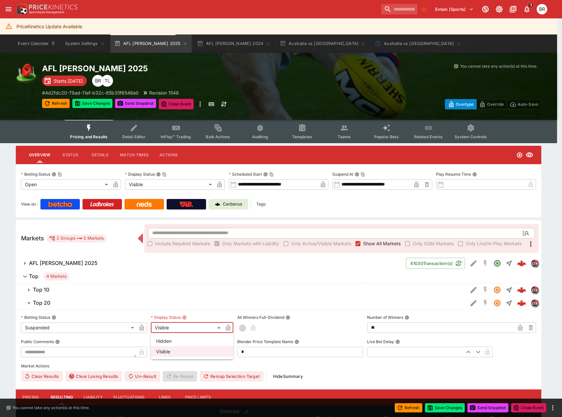
click at [178, 340] on li "Hidden" at bounding box center [192, 341] width 82 height 11
type input "******"
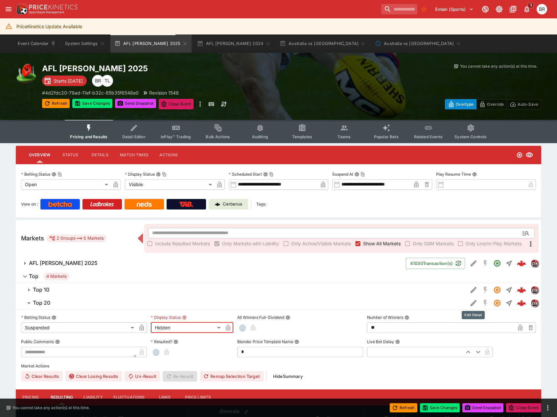
click at [472, 302] on icon "Edit Detail" at bounding box center [473, 303] width 8 height 8
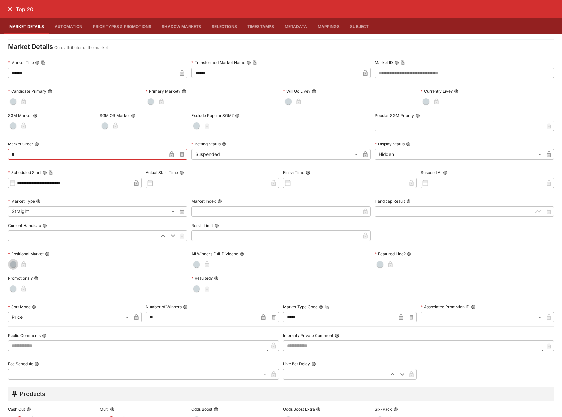
click at [16, 263] on button "button" at bounding box center [13, 264] width 11 height 11
click at [9, 12] on icon "close" at bounding box center [10, 9] width 8 height 8
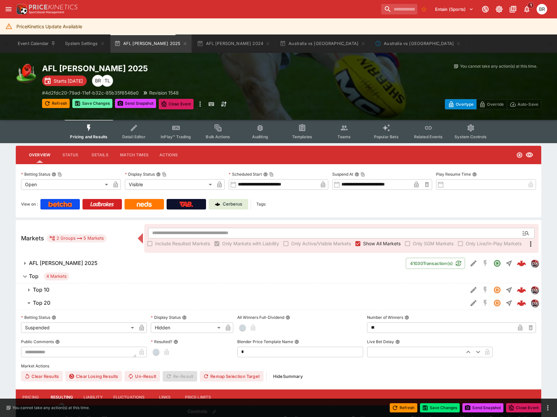
click at [106, 101] on button "Save Changes" at bounding box center [92, 103] width 40 height 9
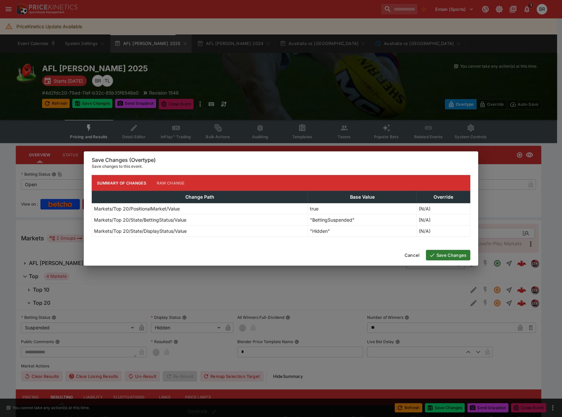
click at [452, 251] on button "Save Changes" at bounding box center [448, 255] width 44 height 11
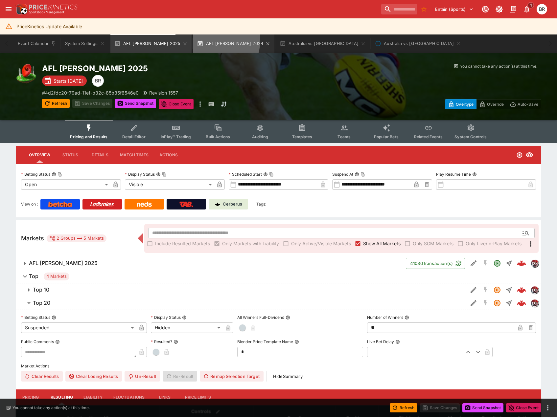
click at [194, 40] on button "AFL Brownlow 2024" at bounding box center [233, 43] width 81 height 18
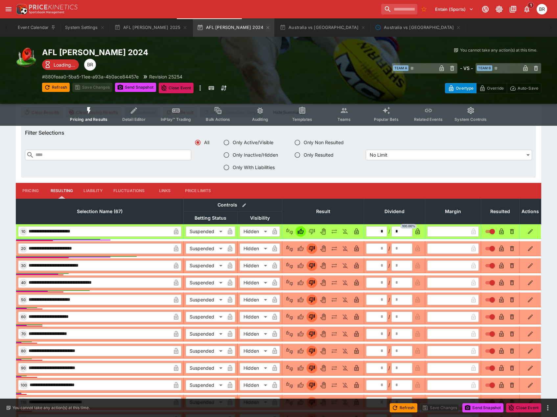
scroll to position [131, 0]
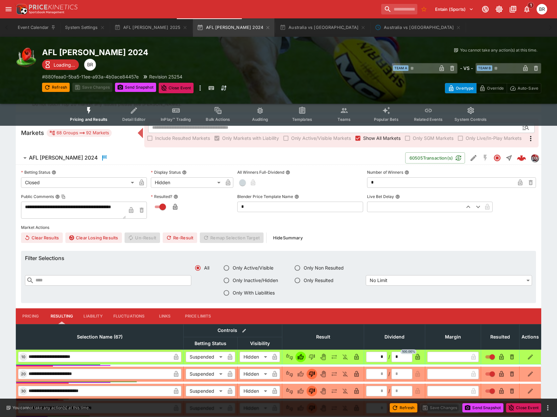
click at [96, 158] on span "AFL Brownlow 2024" at bounding box center [214, 158] width 371 height 8
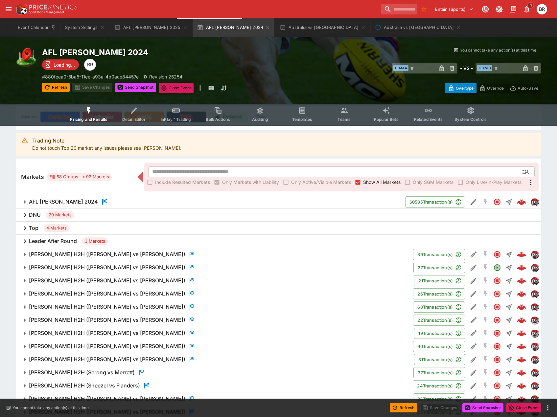
scroll to position [125, 0]
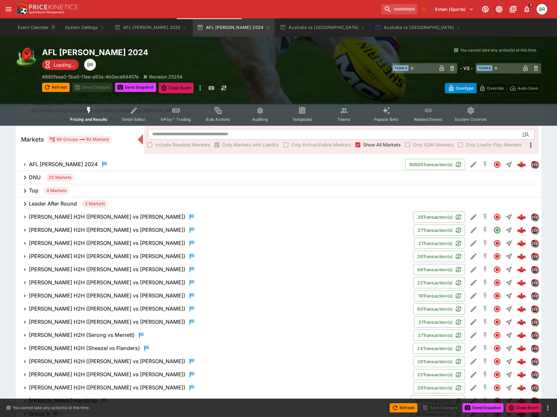
click at [151, 177] on div "DNU 20 Markets" at bounding box center [278, 177] width 525 height 13
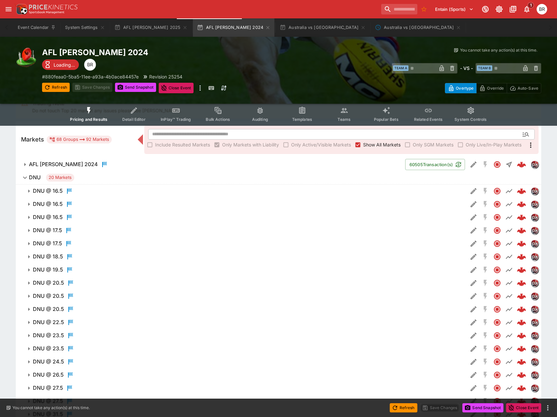
click at [151, 177] on span "DNU 20 Markets" at bounding box center [282, 178] width 507 height 8
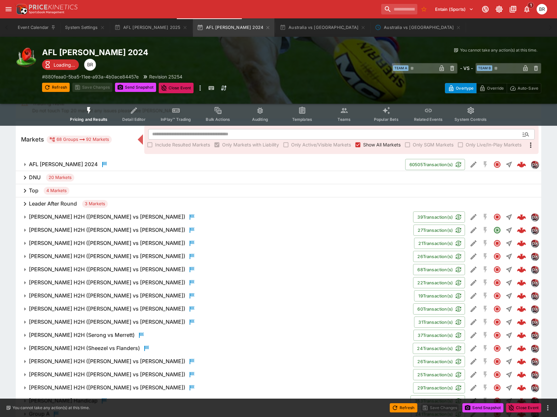
click at [146, 190] on div "Top 4 Markets" at bounding box center [278, 190] width 525 height 13
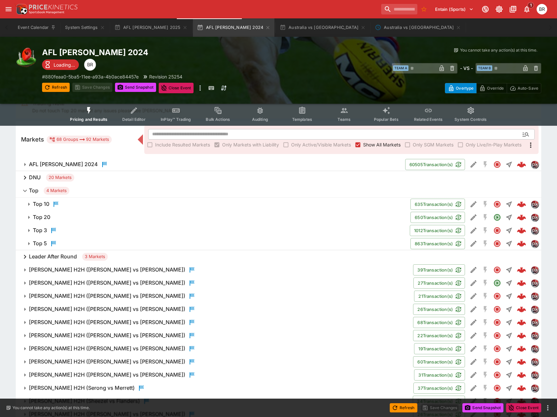
click at [146, 190] on span "Top 4 Markets" at bounding box center [282, 191] width 507 height 8
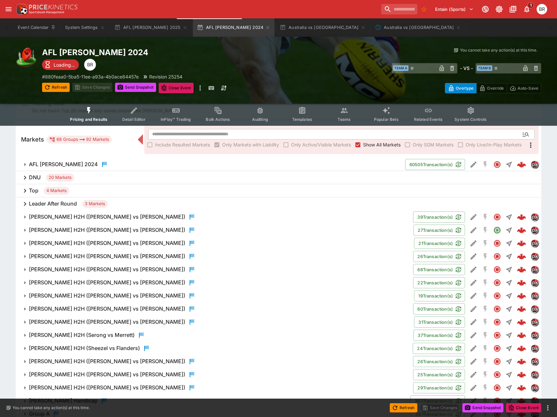
click at [146, 190] on div "Top 4 Markets" at bounding box center [278, 190] width 525 height 13
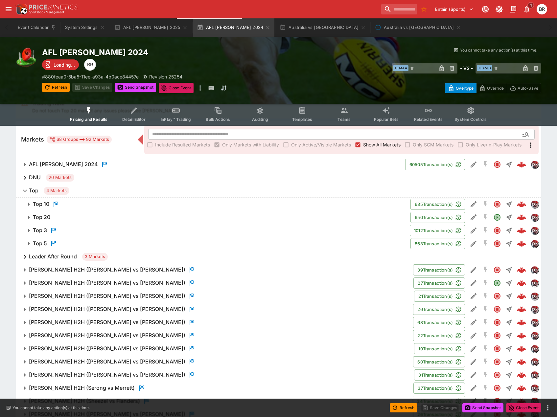
click at [78, 214] on span "Top 20" at bounding box center [219, 217] width 372 height 7
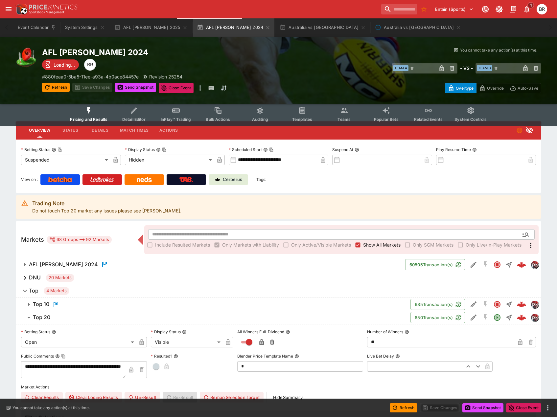
scroll to position [0, 0]
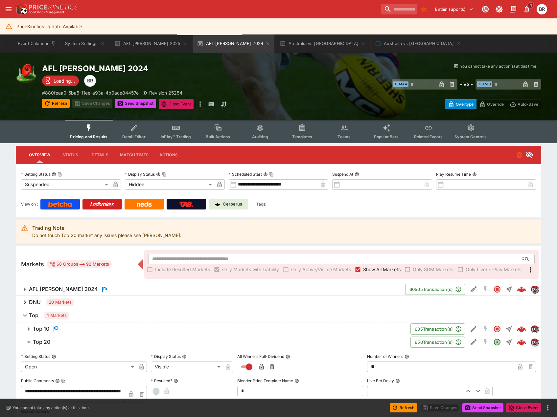
click at [35, 317] on h6 "Top" at bounding box center [34, 315] width 10 height 7
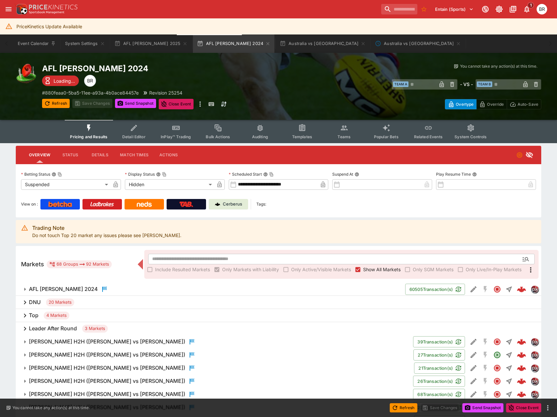
click at [305, 130] on icon "Event type filters" at bounding box center [302, 128] width 9 height 9
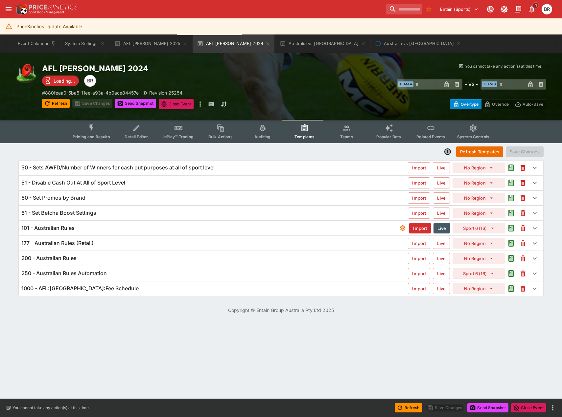
click at [128, 230] on div "101 - Australian Rules" at bounding box center [209, 228] width 377 height 7
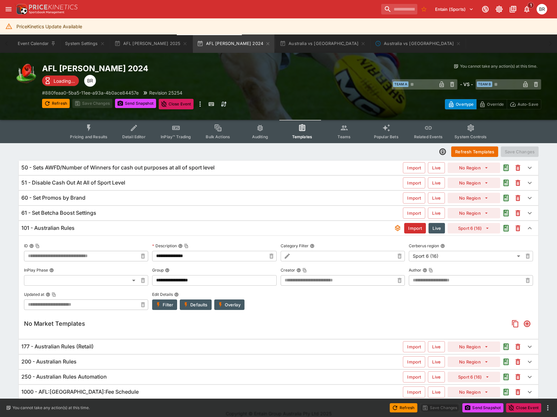
click at [128, 230] on div "101 - Australian Rules" at bounding box center [207, 228] width 372 height 7
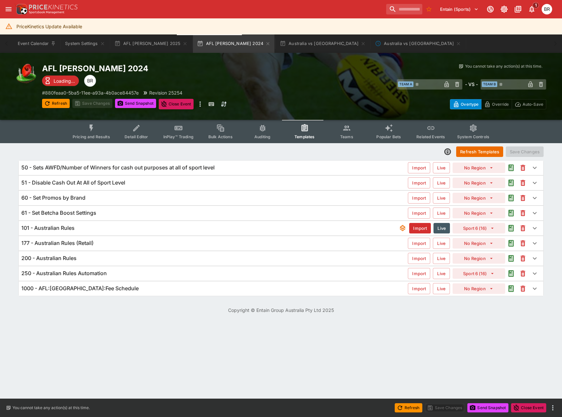
click at [550, 155] on div "Refresh Templates Save Changes 50 - Sets AWFD/Number of Winners for cash out pu…" at bounding box center [281, 221] width 562 height 156
click at [152, 50] on button "AFL Brownlow 2025" at bounding box center [150, 43] width 81 height 18
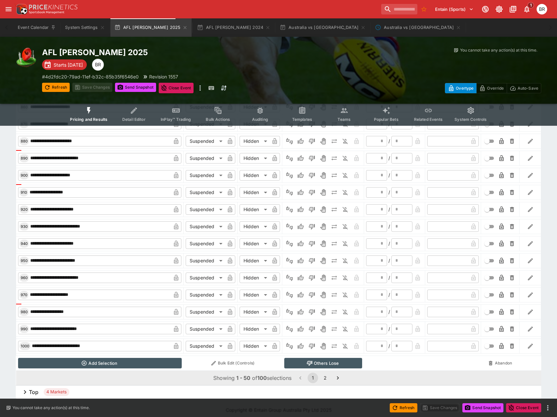
scroll to position [1796, 0]
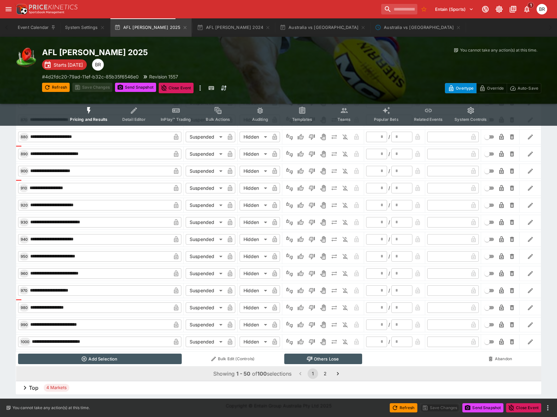
click at [37, 388] on h6 "Top" at bounding box center [34, 388] width 10 height 7
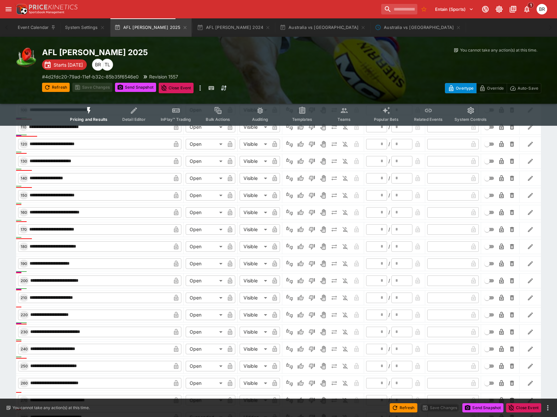
scroll to position [403, 0]
